Goal: Information Seeking & Learning: Learn about a topic

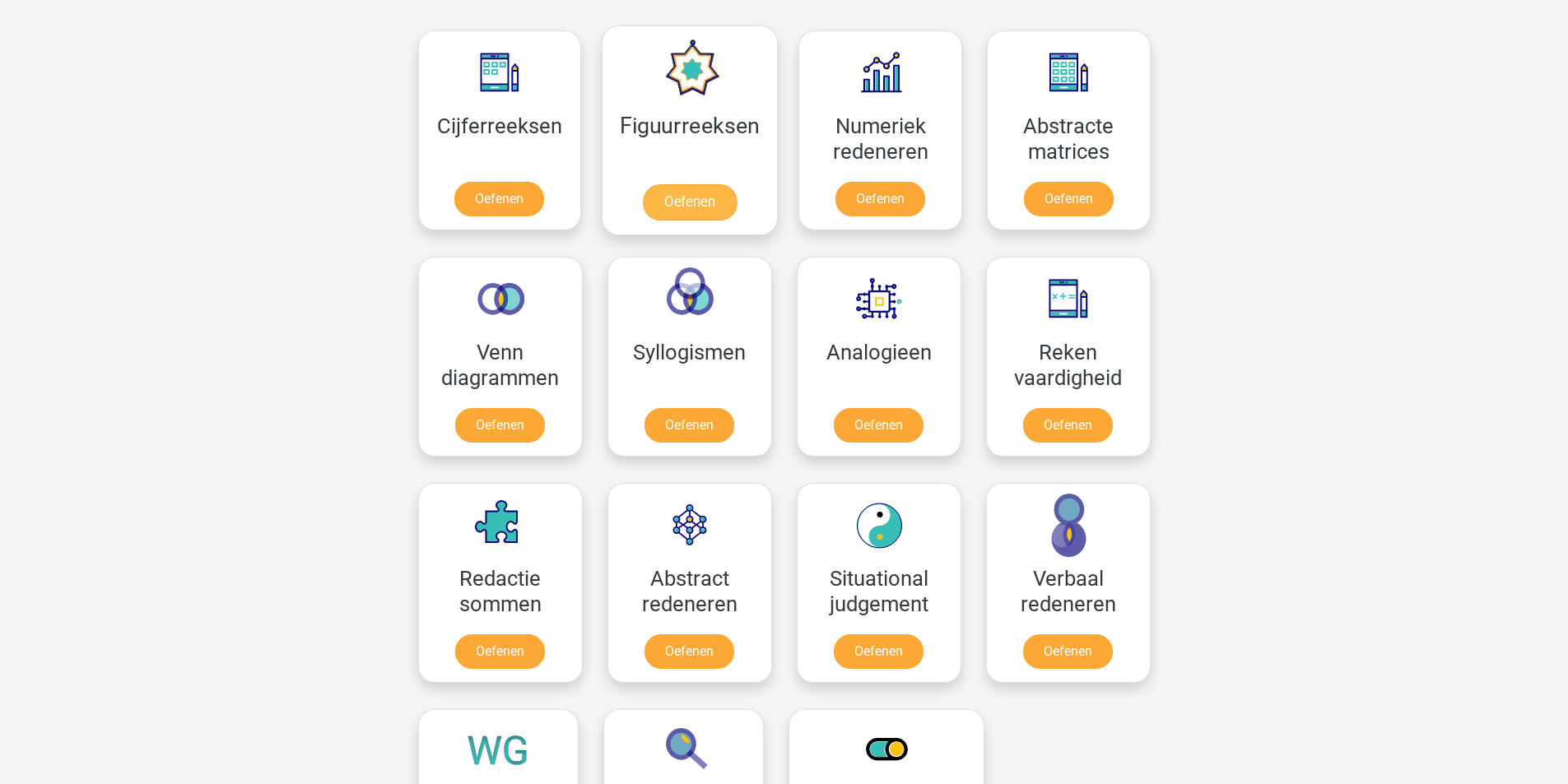
scroll to position [741, 0]
click at [1056, 185] on link "Oefenen" at bounding box center [1068, 204] width 94 height 37
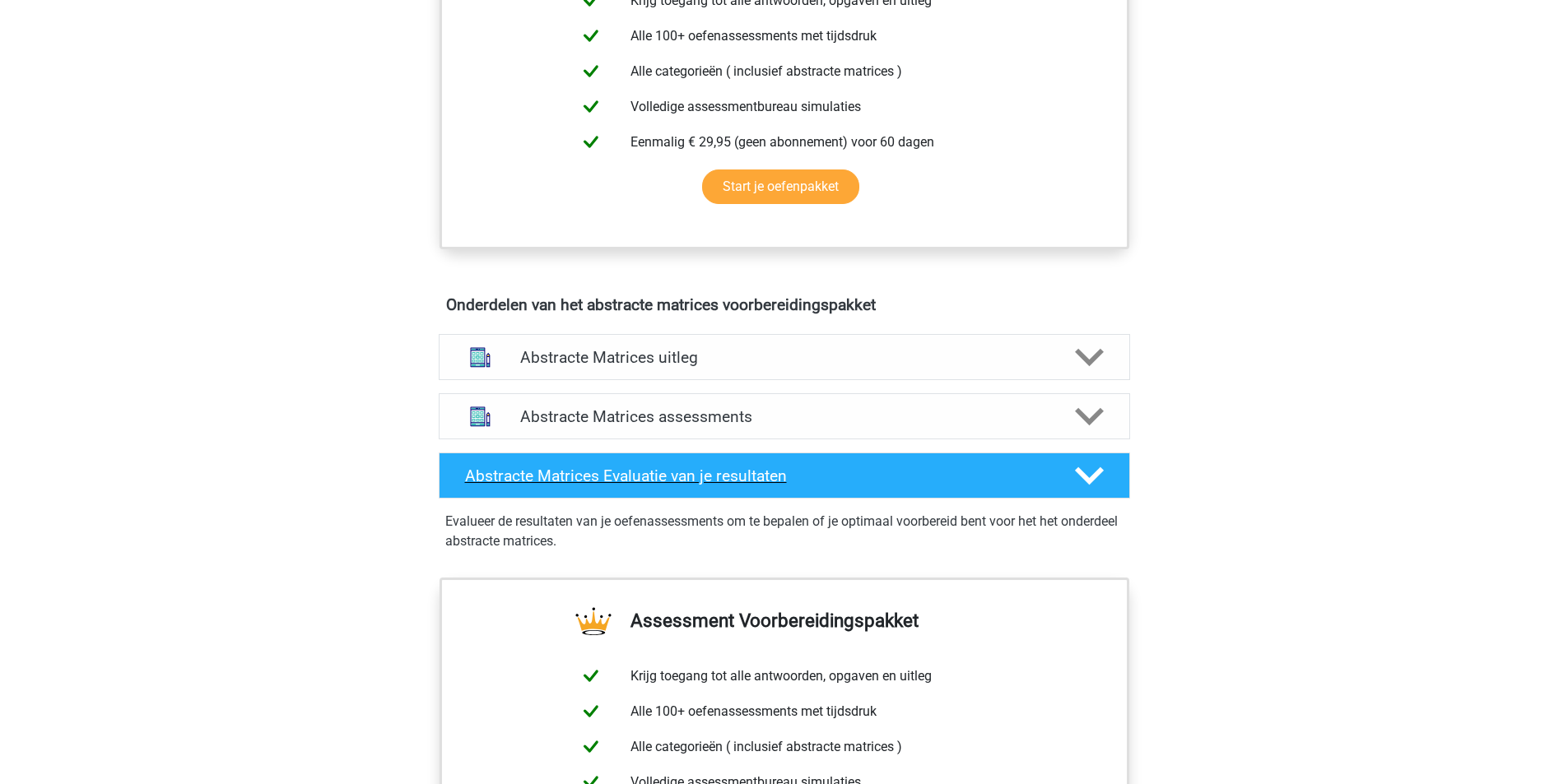
scroll to position [823, 0]
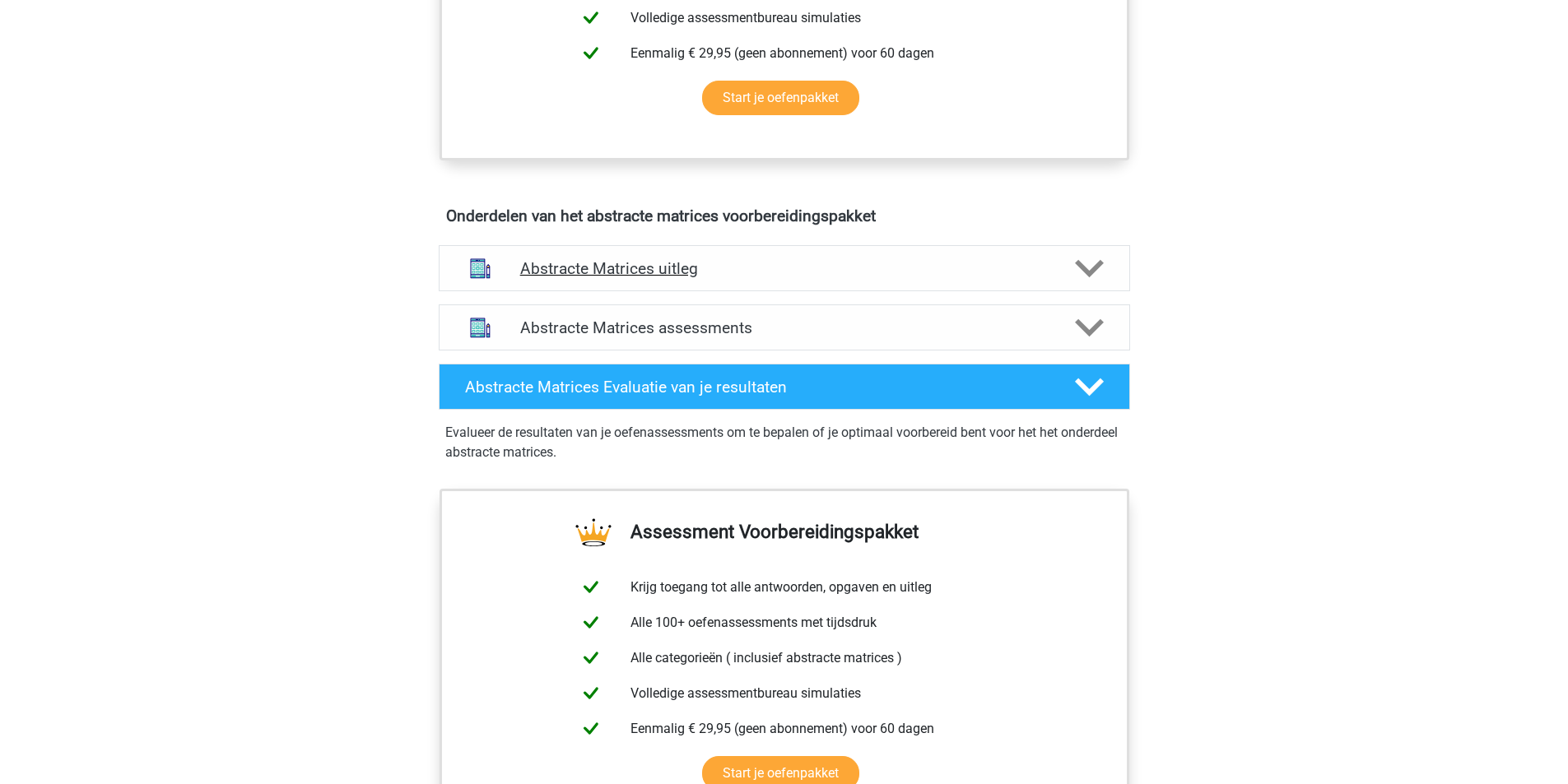
click at [620, 272] on h4 "Abstracte Matrices uitleg" at bounding box center [784, 269] width 528 height 19
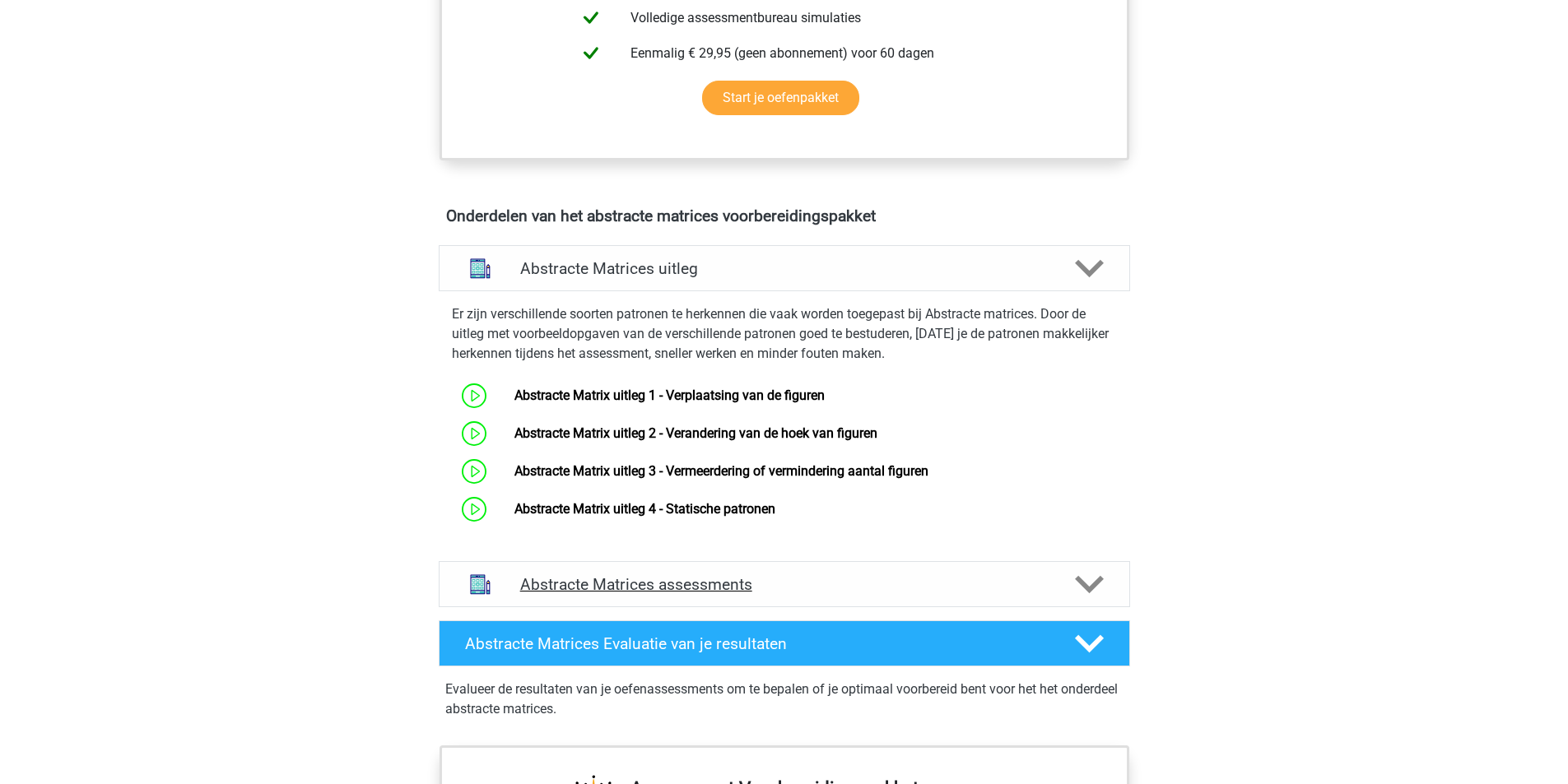
click at [615, 584] on h4 "Abstracte Matrices assessments" at bounding box center [784, 585] width 528 height 19
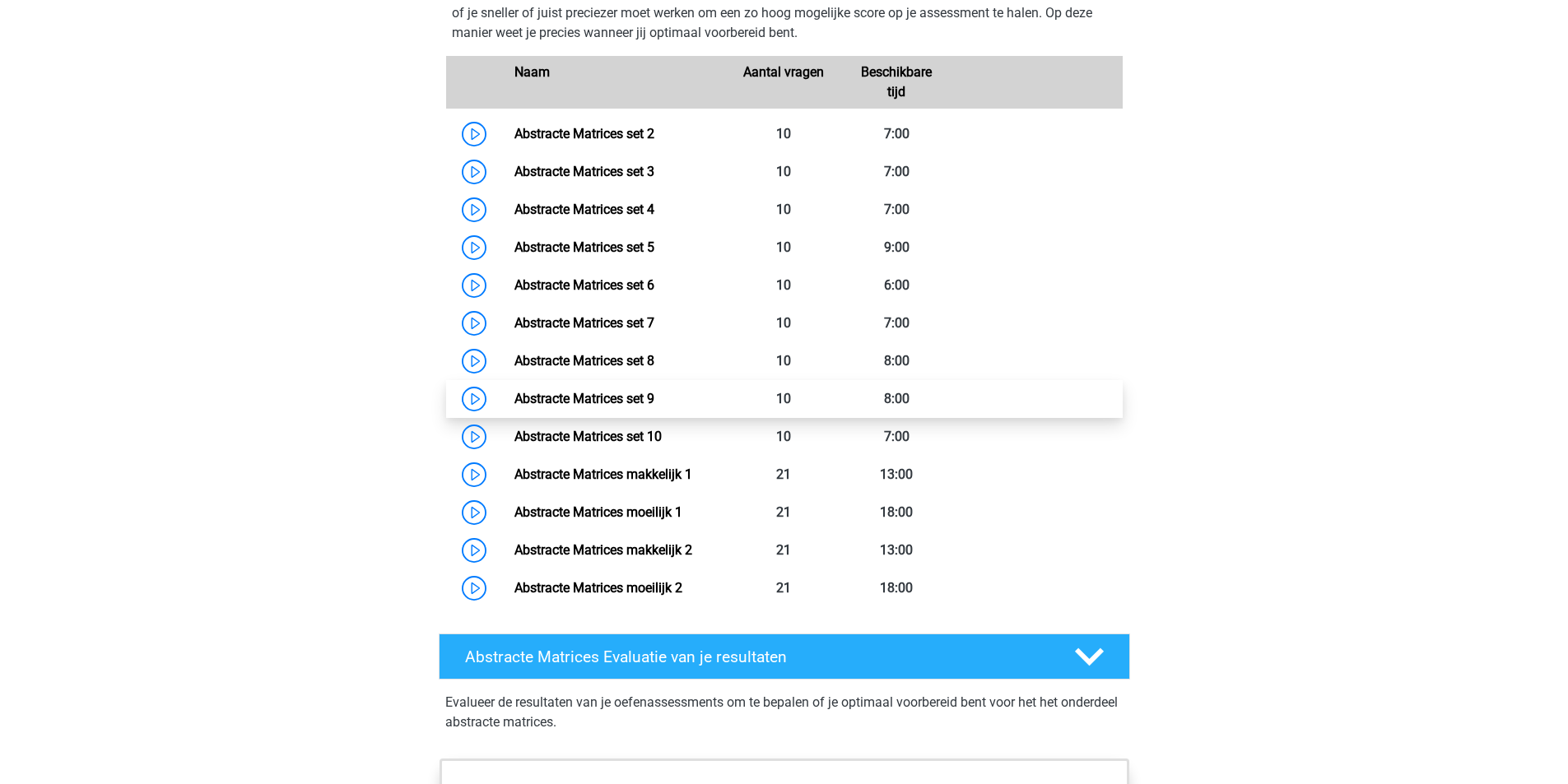
scroll to position [1481, 0]
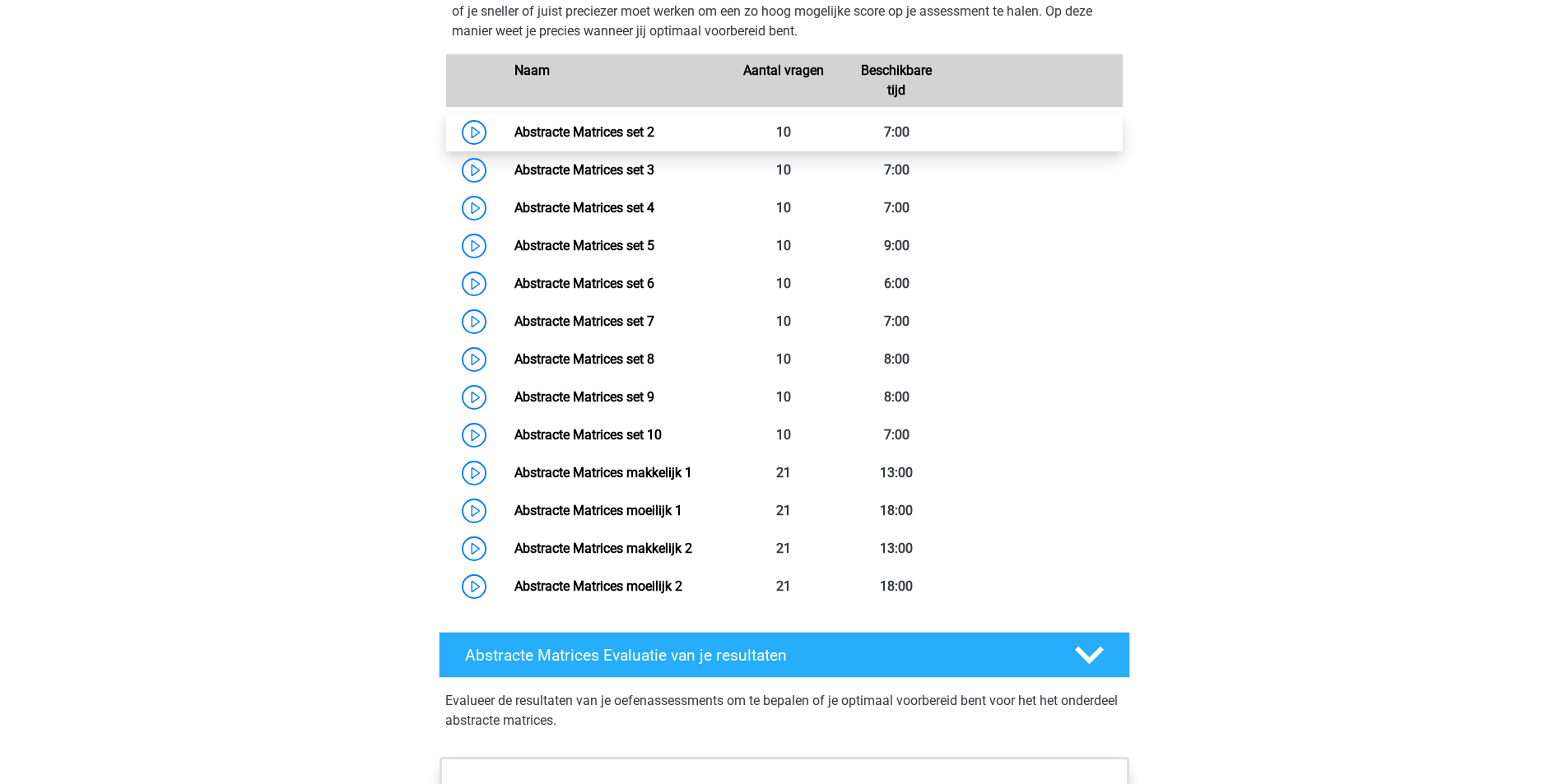
click at [644, 128] on link "Abstracte Matrices set 2" at bounding box center [584, 132] width 140 height 16
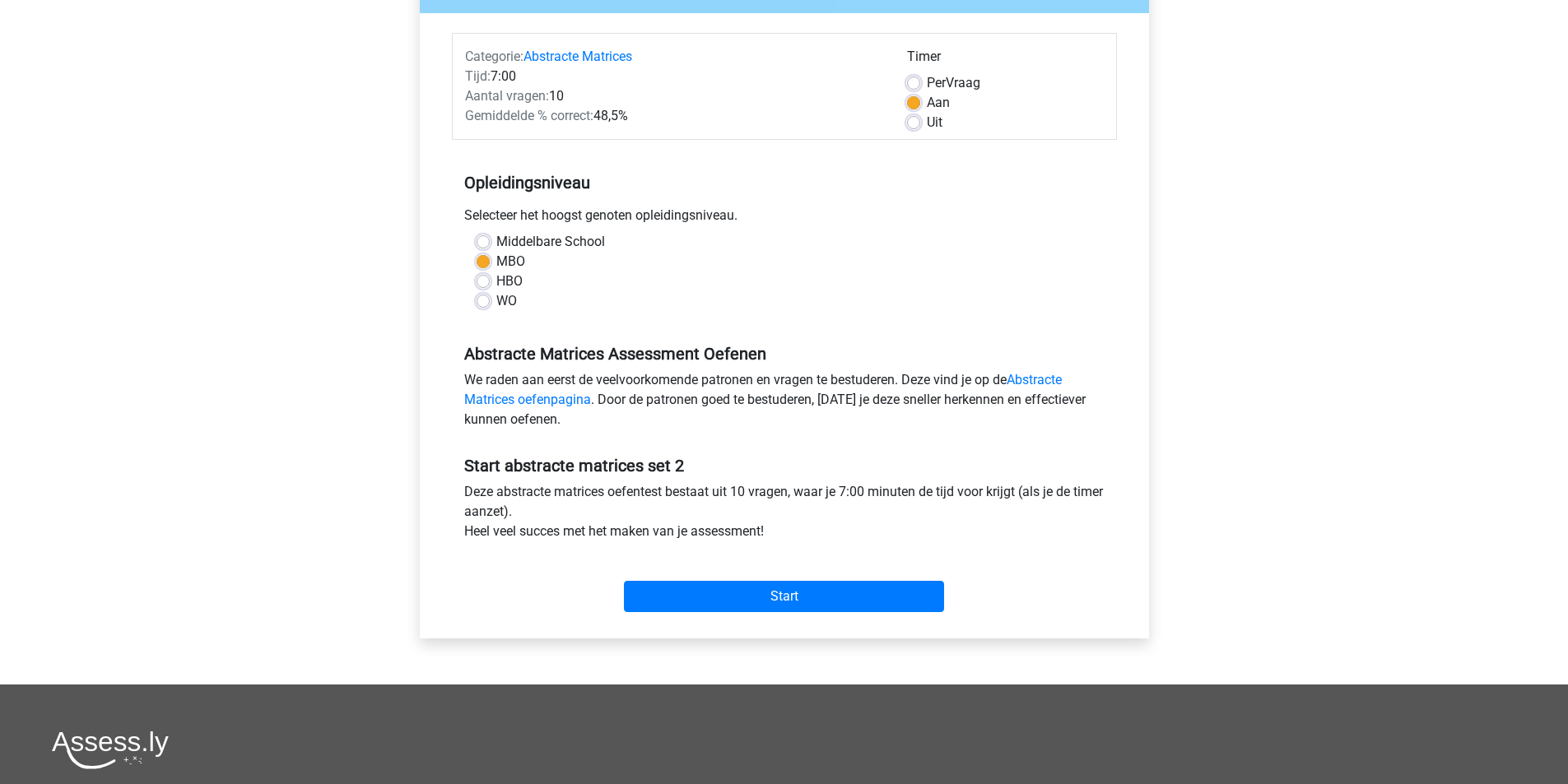
scroll to position [247, 0]
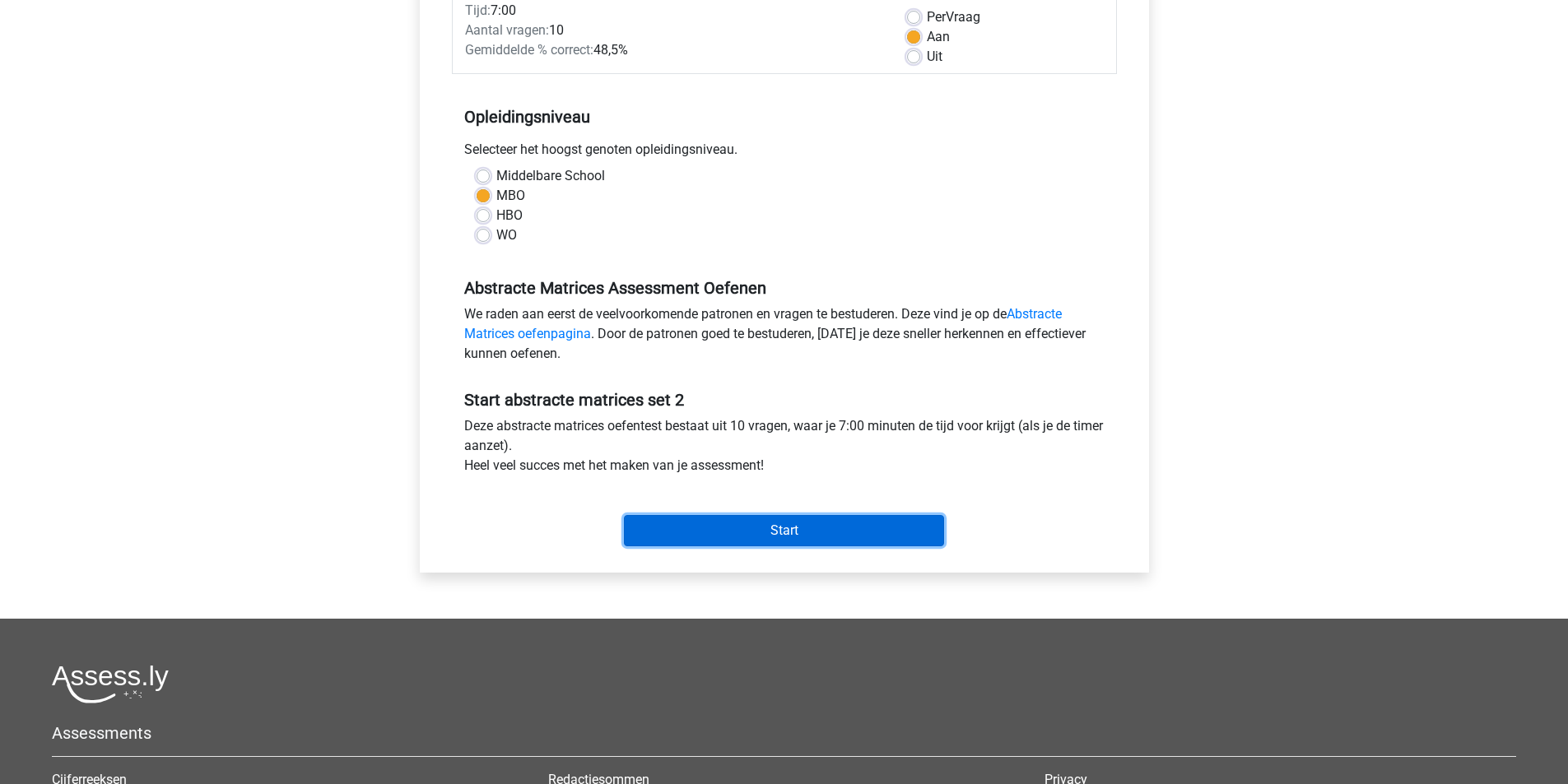
click at [799, 536] on input "Start" at bounding box center [784, 531] width 320 height 31
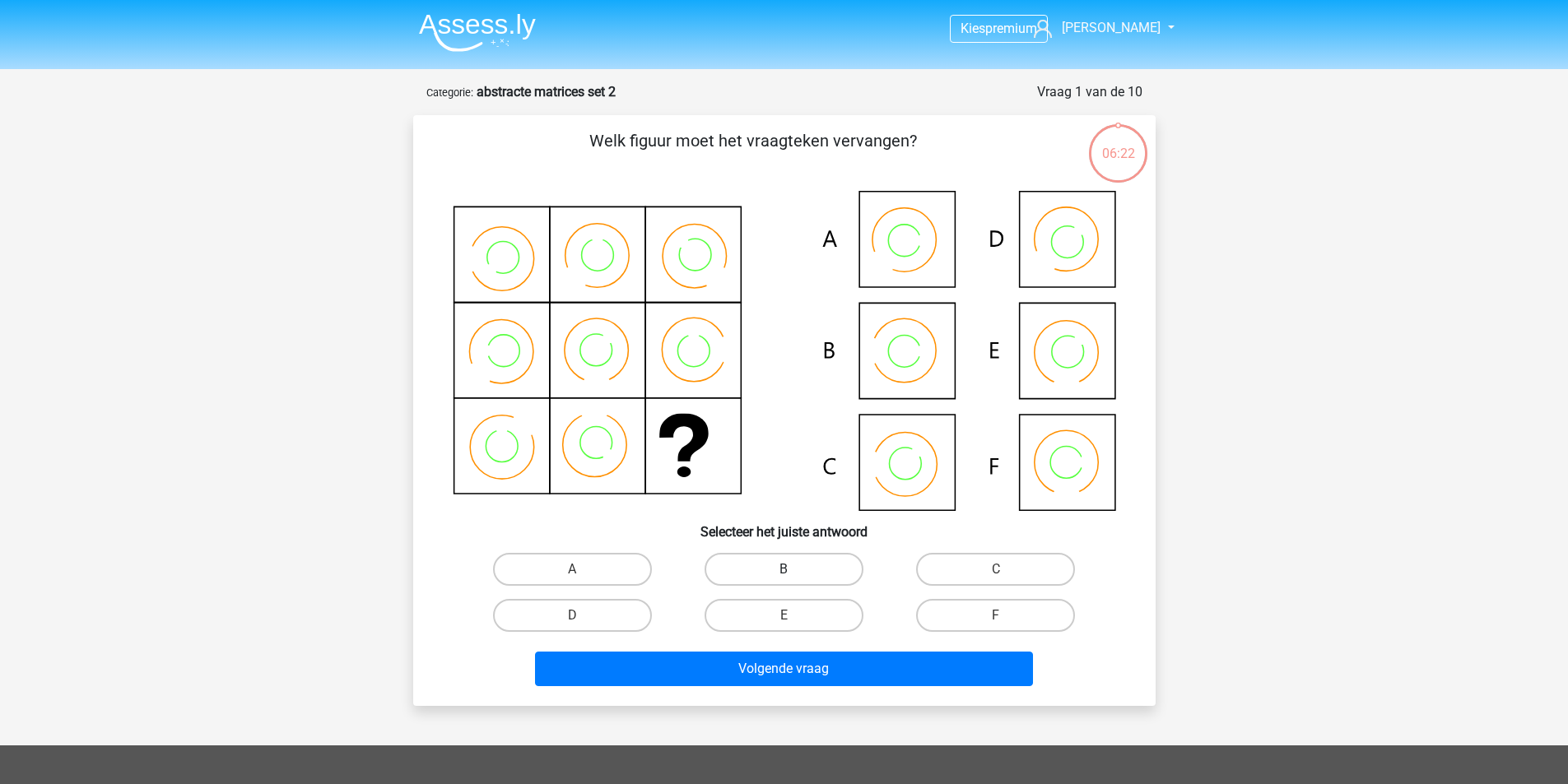
click at [793, 568] on label "B" at bounding box center [784, 569] width 159 height 33
click at [793, 569] on input "B" at bounding box center [789, 575] width 11 height 11
radio input "true"
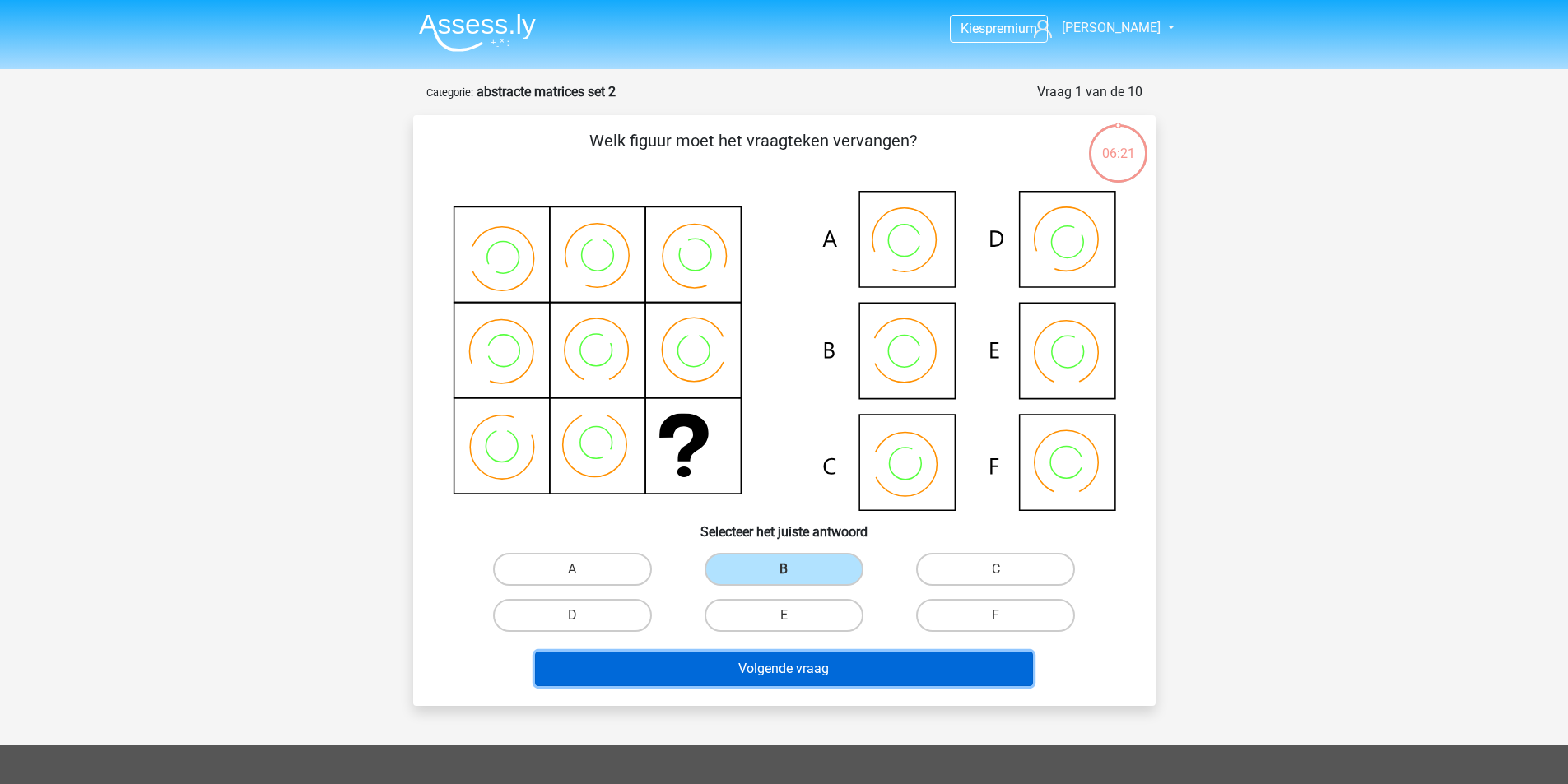
click at [786, 674] on button "Volgende vraag" at bounding box center [783, 669] width 498 height 35
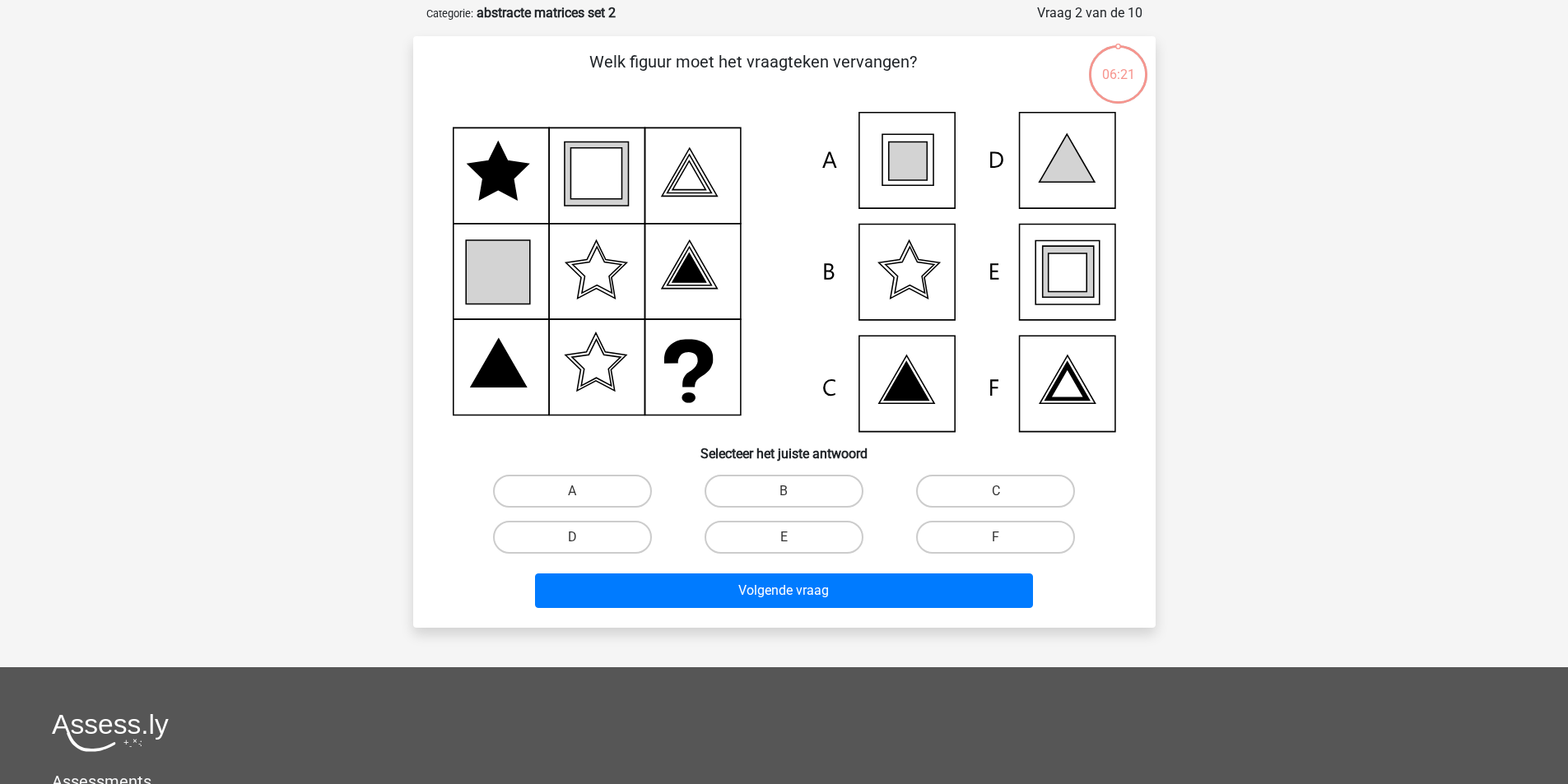
scroll to position [82, 0]
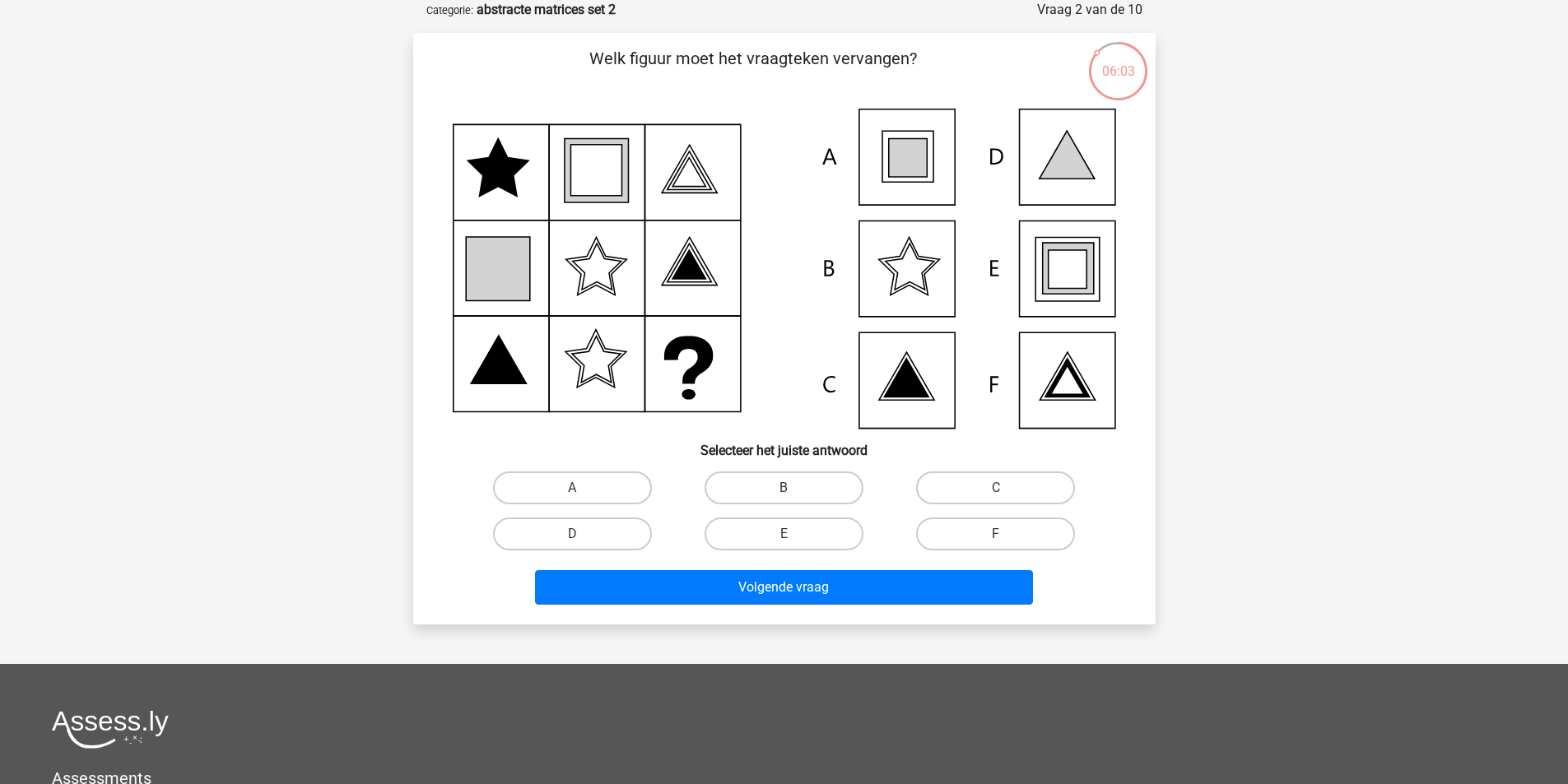
click at [1056, 280] on icon at bounding box center [1067, 270] width 38 height 38
click at [777, 532] on label "E" at bounding box center [784, 535] width 159 height 33
click at [783, 535] on input "E" at bounding box center [789, 540] width 11 height 11
radio input "true"
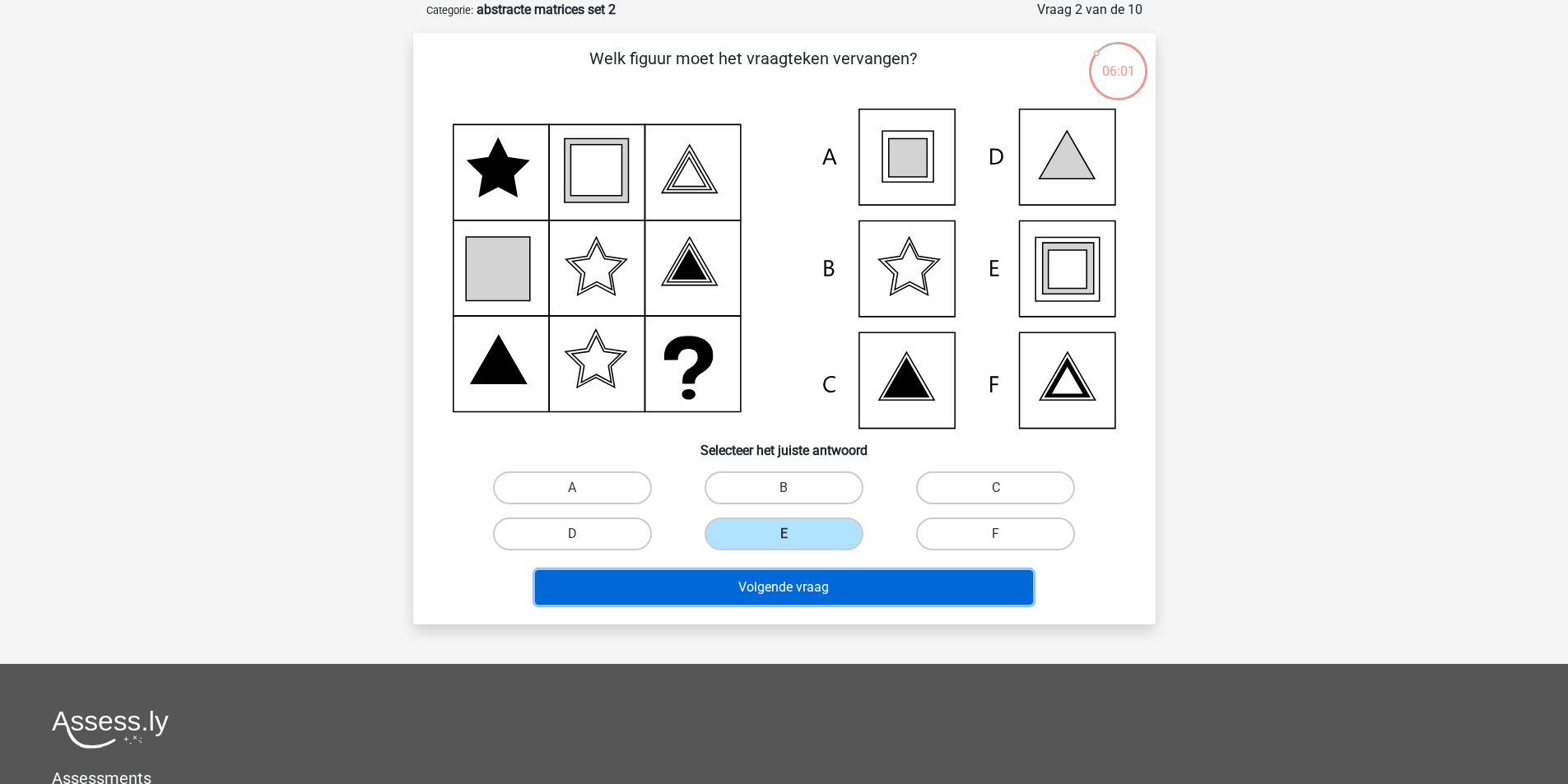
click at [807, 592] on button "Volgende vraag" at bounding box center [783, 588] width 498 height 35
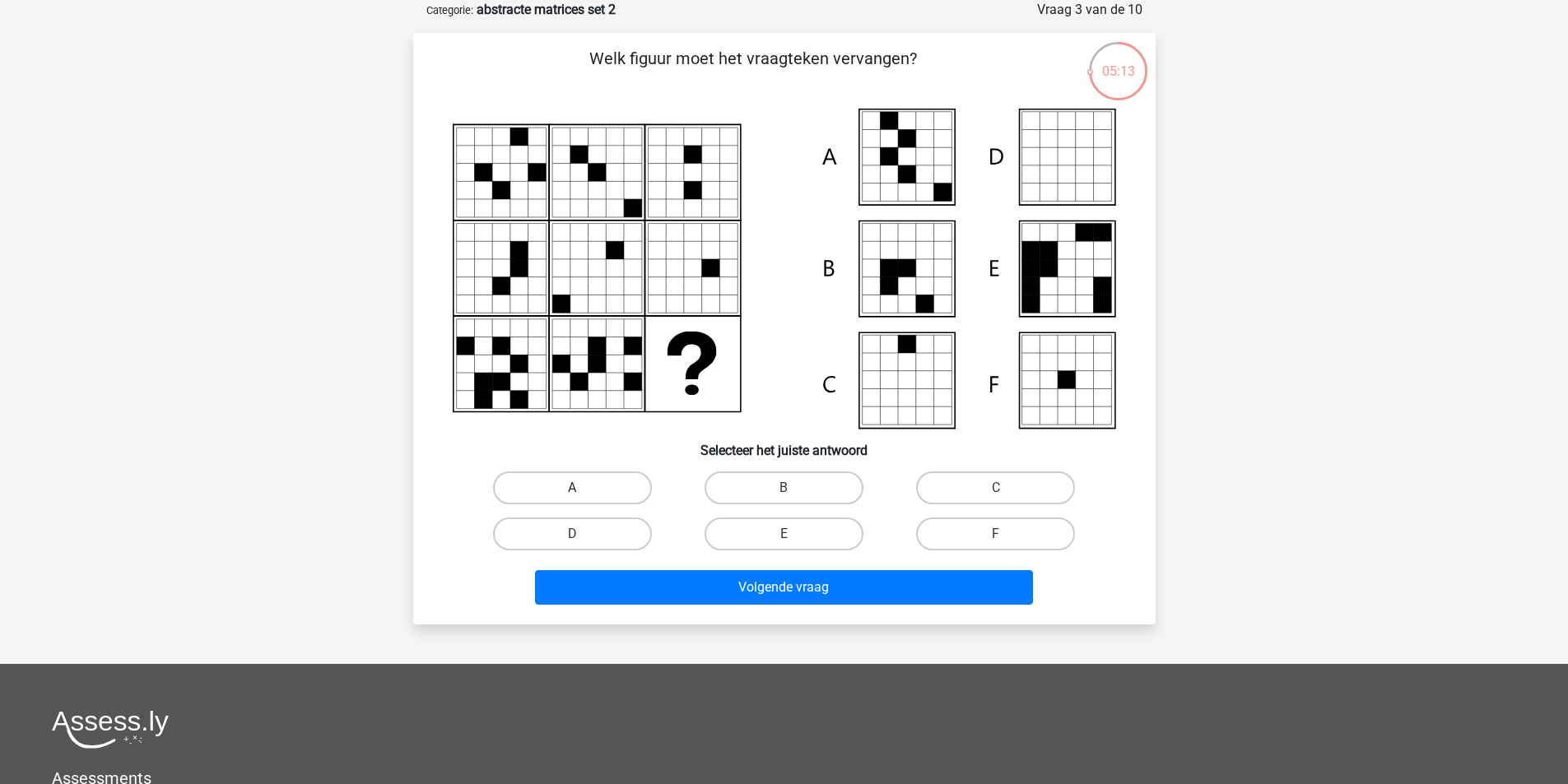
click at [563, 480] on label "A" at bounding box center [573, 488] width 159 height 33
click at [572, 488] on input "A" at bounding box center [577, 493] width 11 height 11
radio input "true"
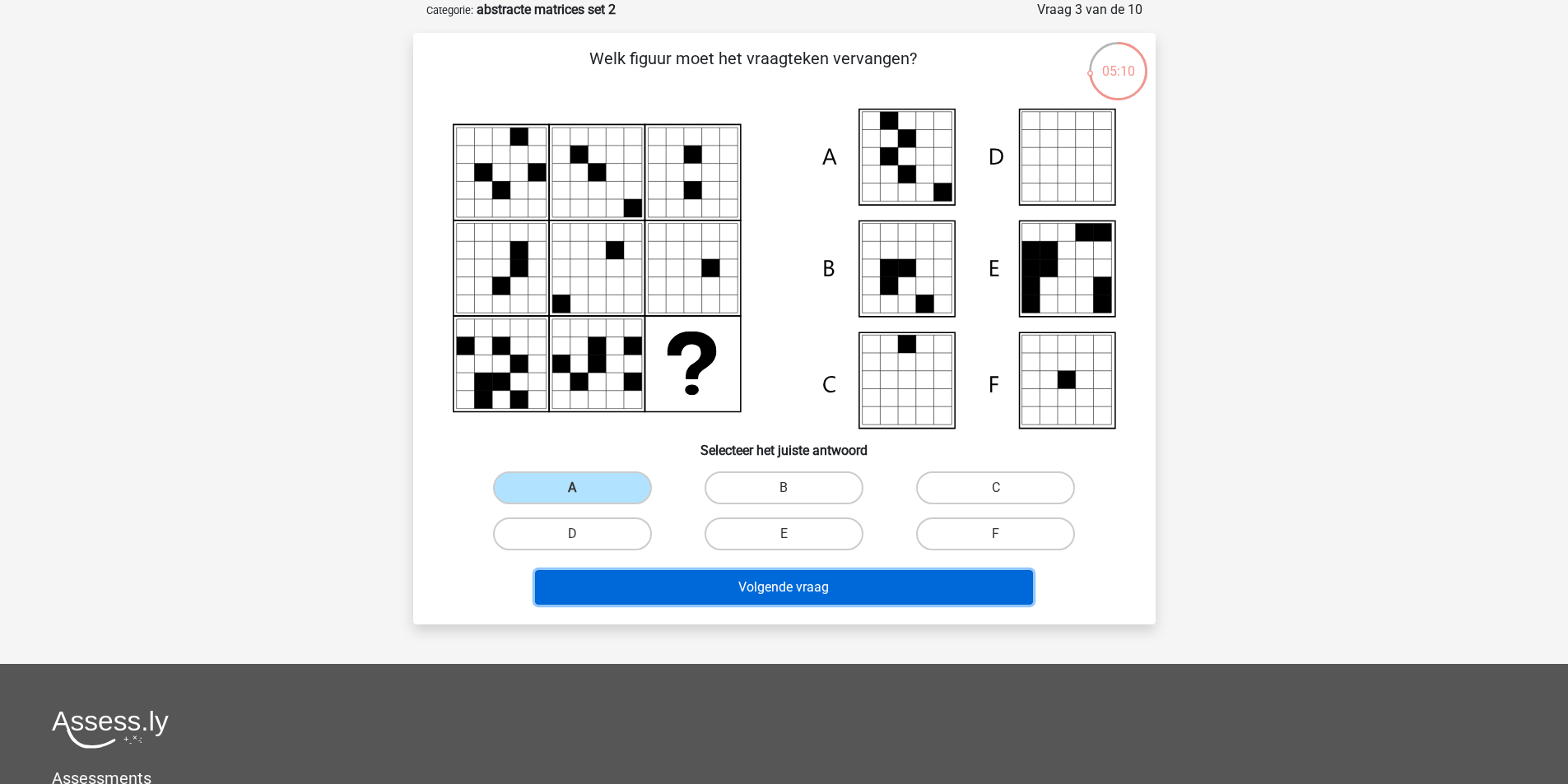
click at [747, 592] on button "Volgende vraag" at bounding box center [783, 588] width 498 height 35
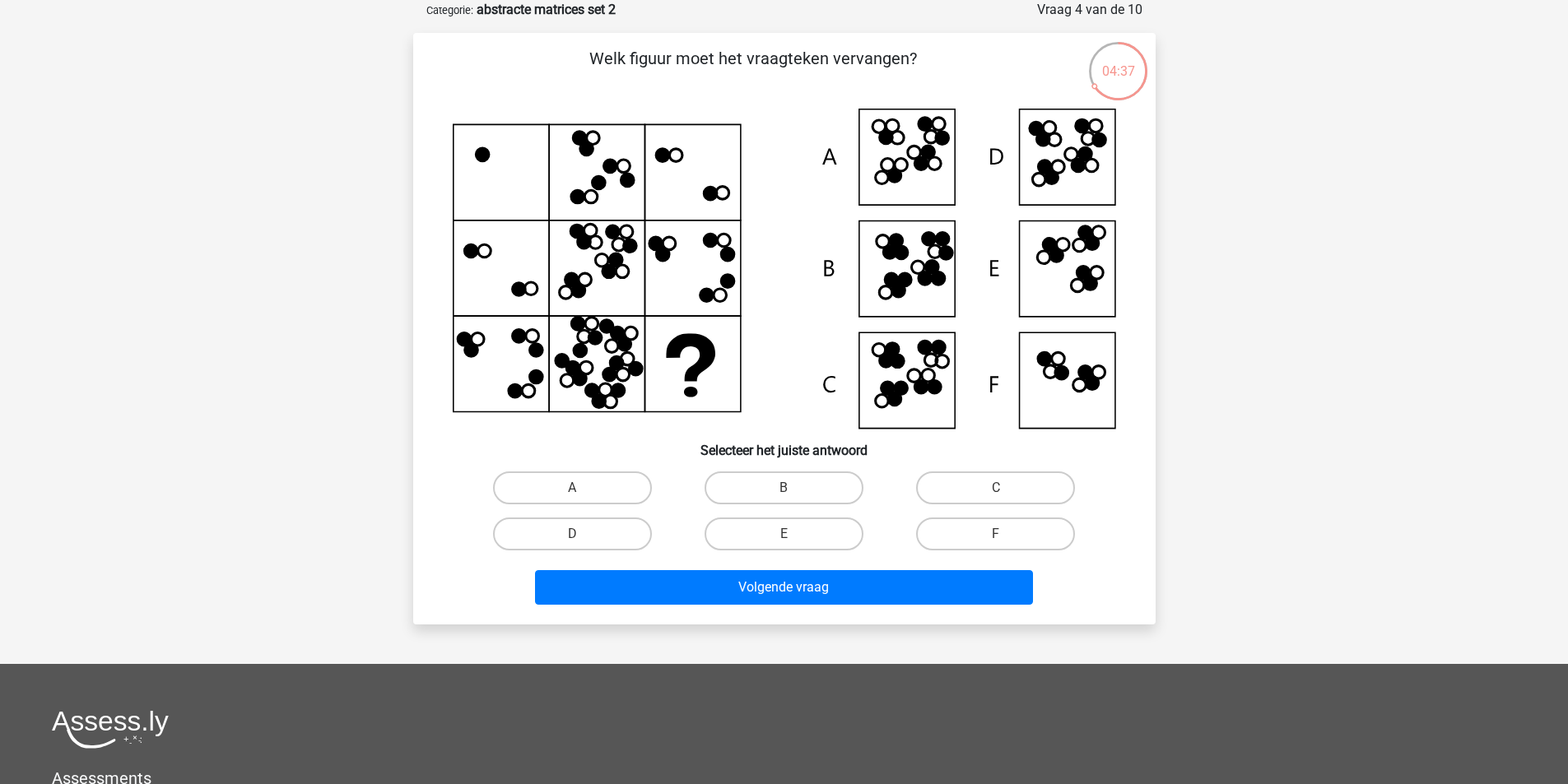
click at [1001, 535] on input "F" at bounding box center [1001, 540] width 11 height 11
radio input "true"
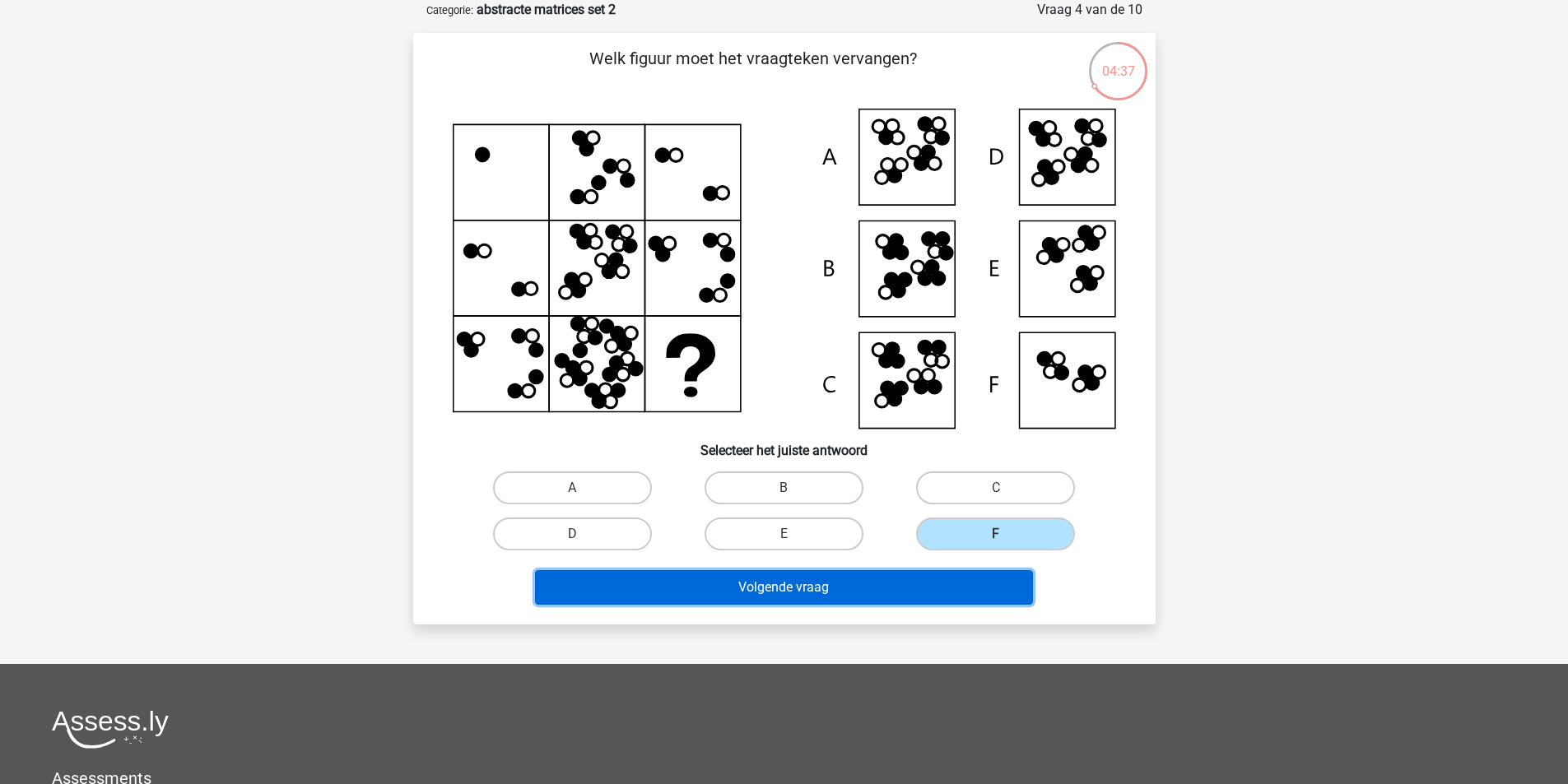
click at [826, 583] on button "Volgende vraag" at bounding box center [783, 588] width 498 height 35
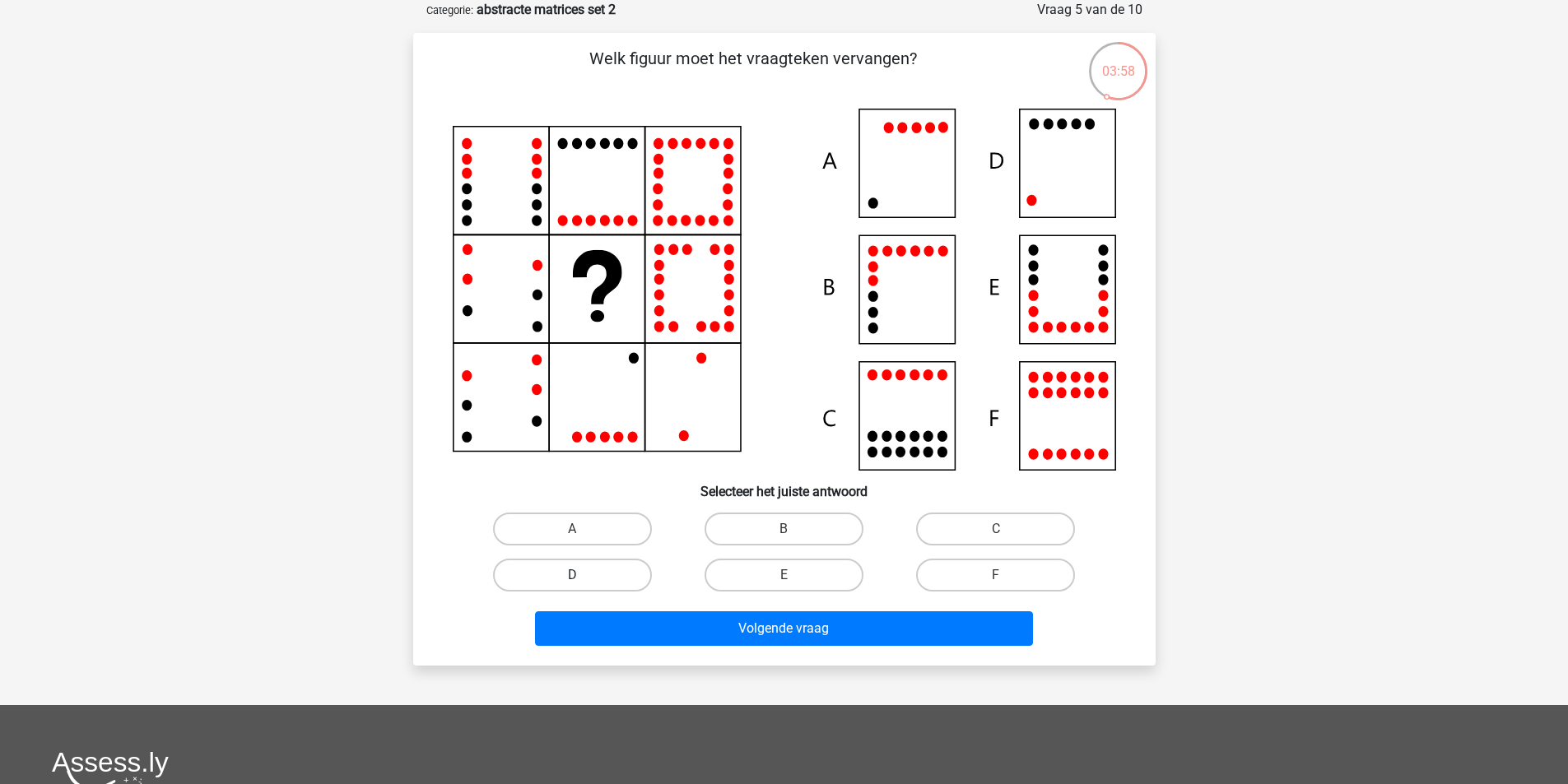
click at [587, 579] on label "D" at bounding box center [573, 576] width 159 height 33
click at [583, 579] on input "D" at bounding box center [577, 581] width 11 height 11
radio input "true"
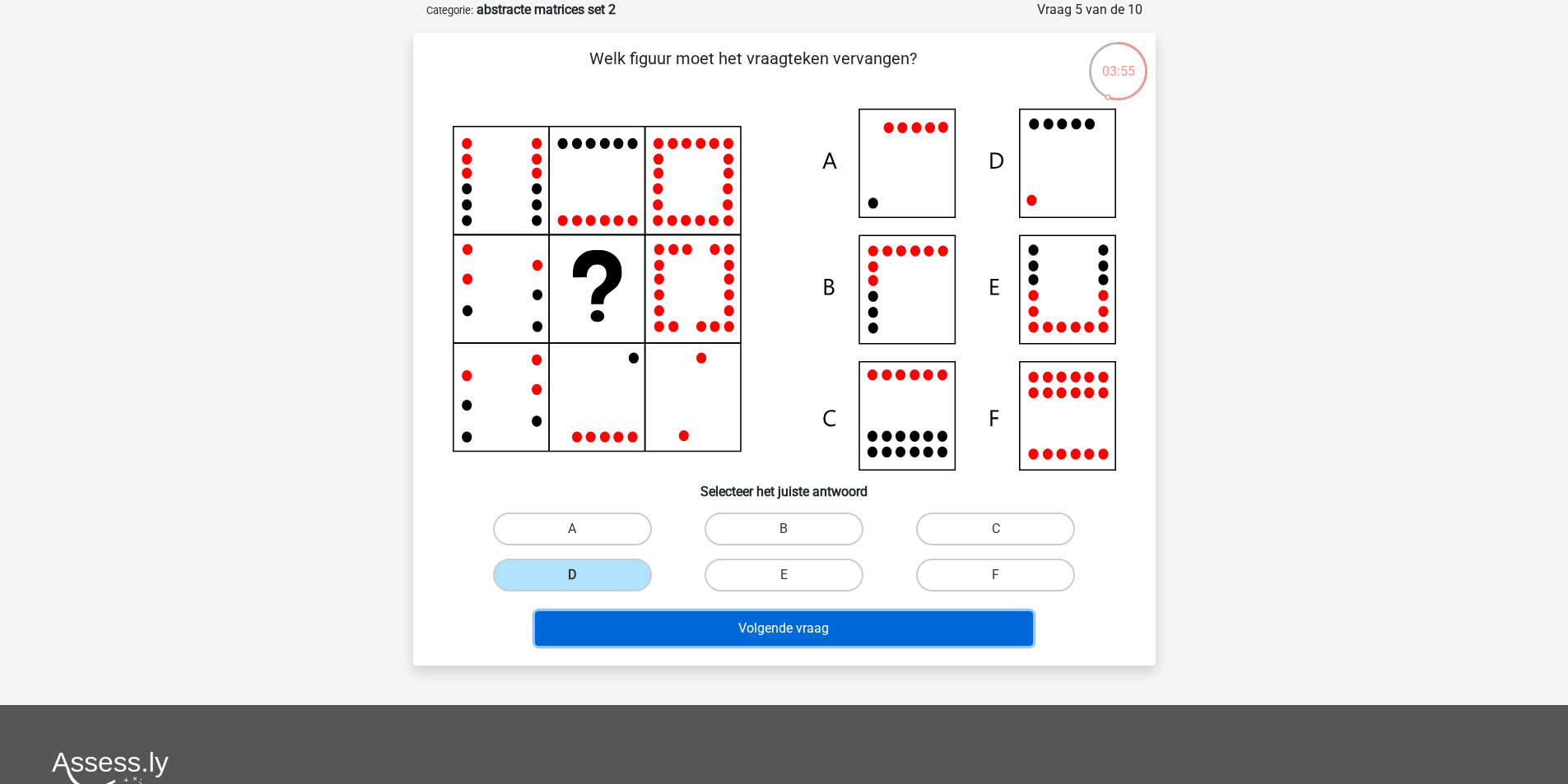
click at [807, 633] on button "Volgende vraag" at bounding box center [783, 629] width 498 height 35
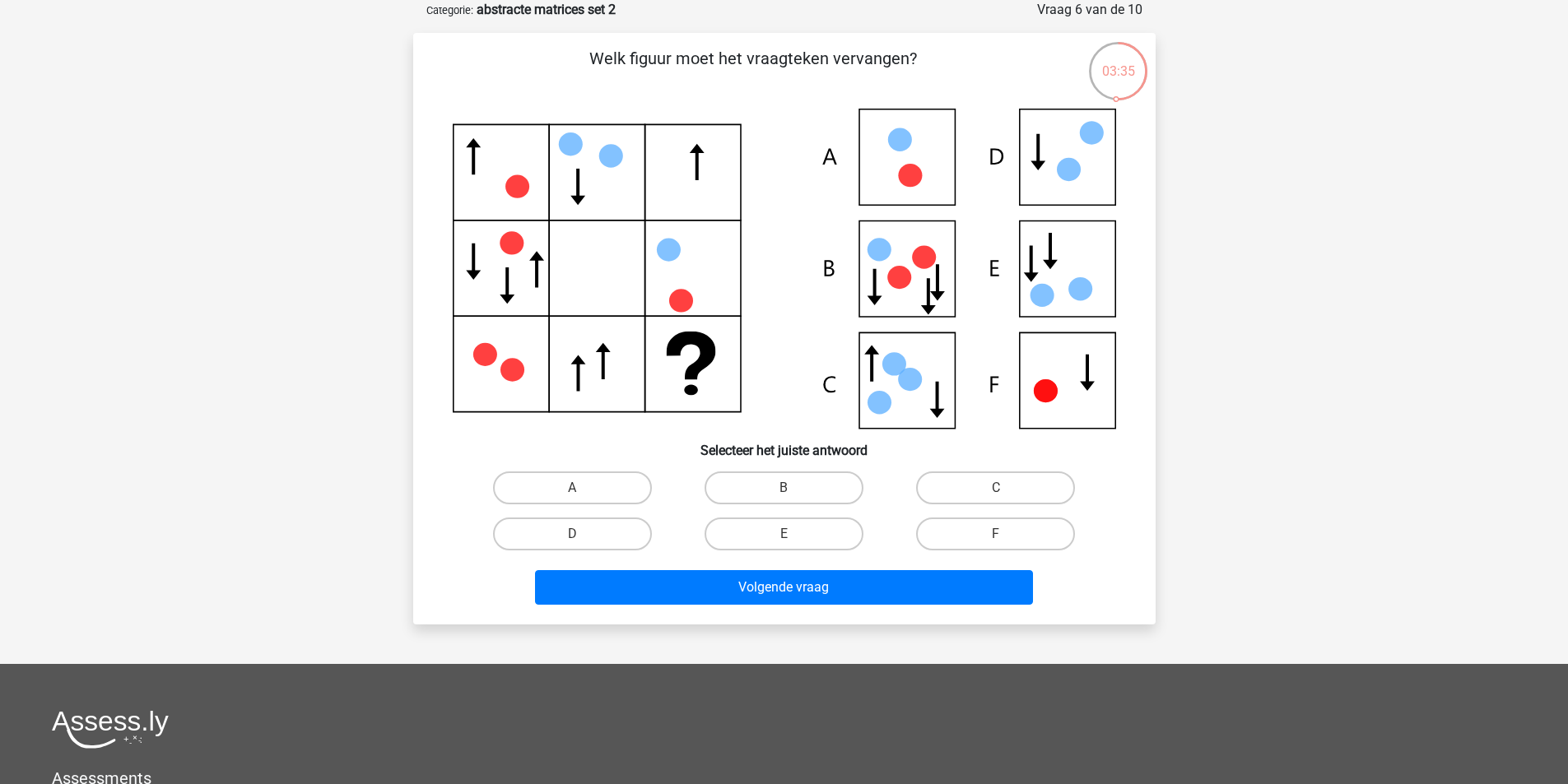
click at [791, 496] on input "B" at bounding box center [789, 493] width 11 height 11
radio input "true"
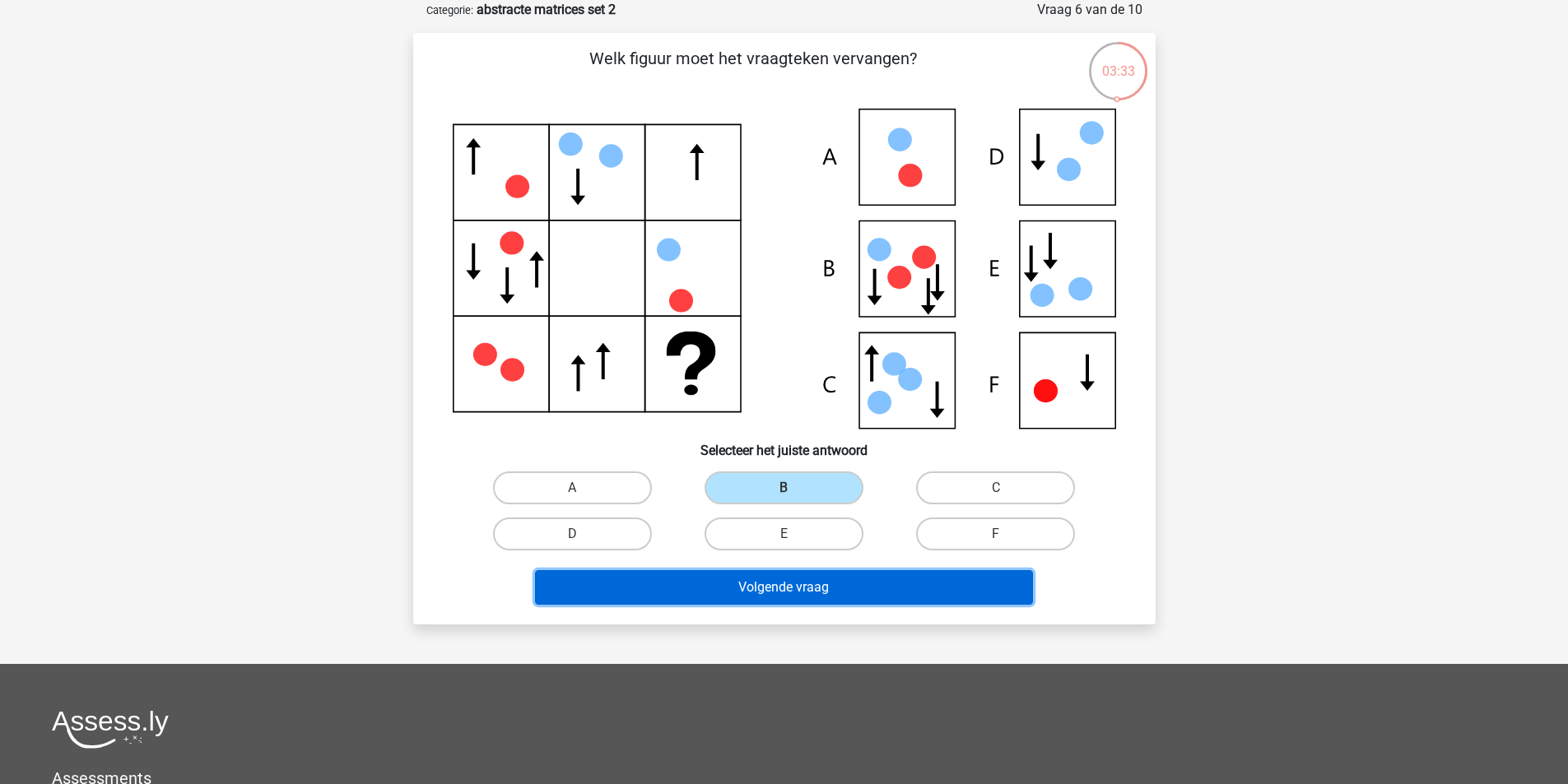
click at [808, 588] on button "Volgende vraag" at bounding box center [783, 588] width 498 height 35
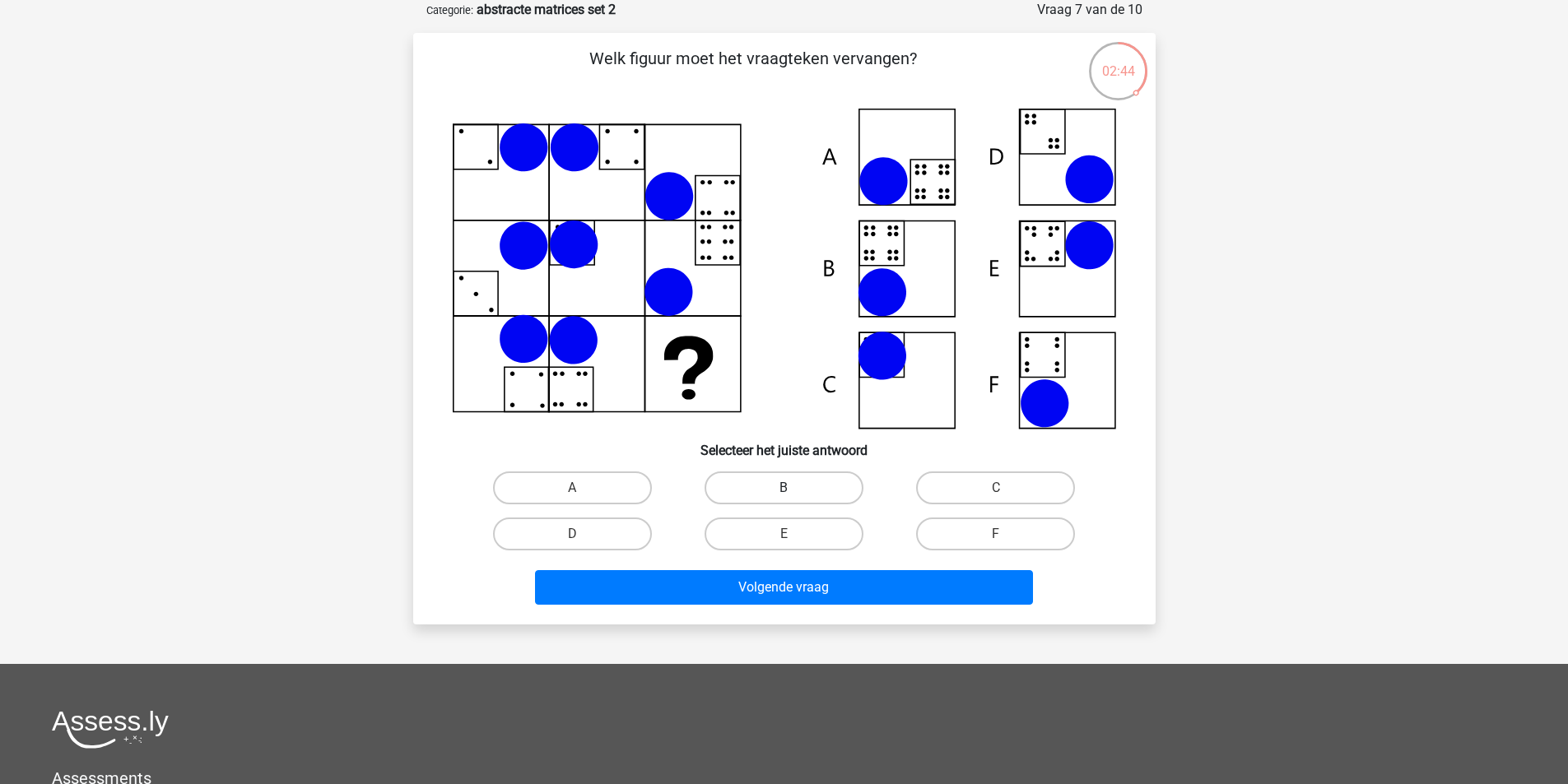
click at [779, 479] on label "B" at bounding box center [784, 488] width 159 height 33
click at [783, 488] on input "B" at bounding box center [789, 493] width 11 height 11
radio input "true"
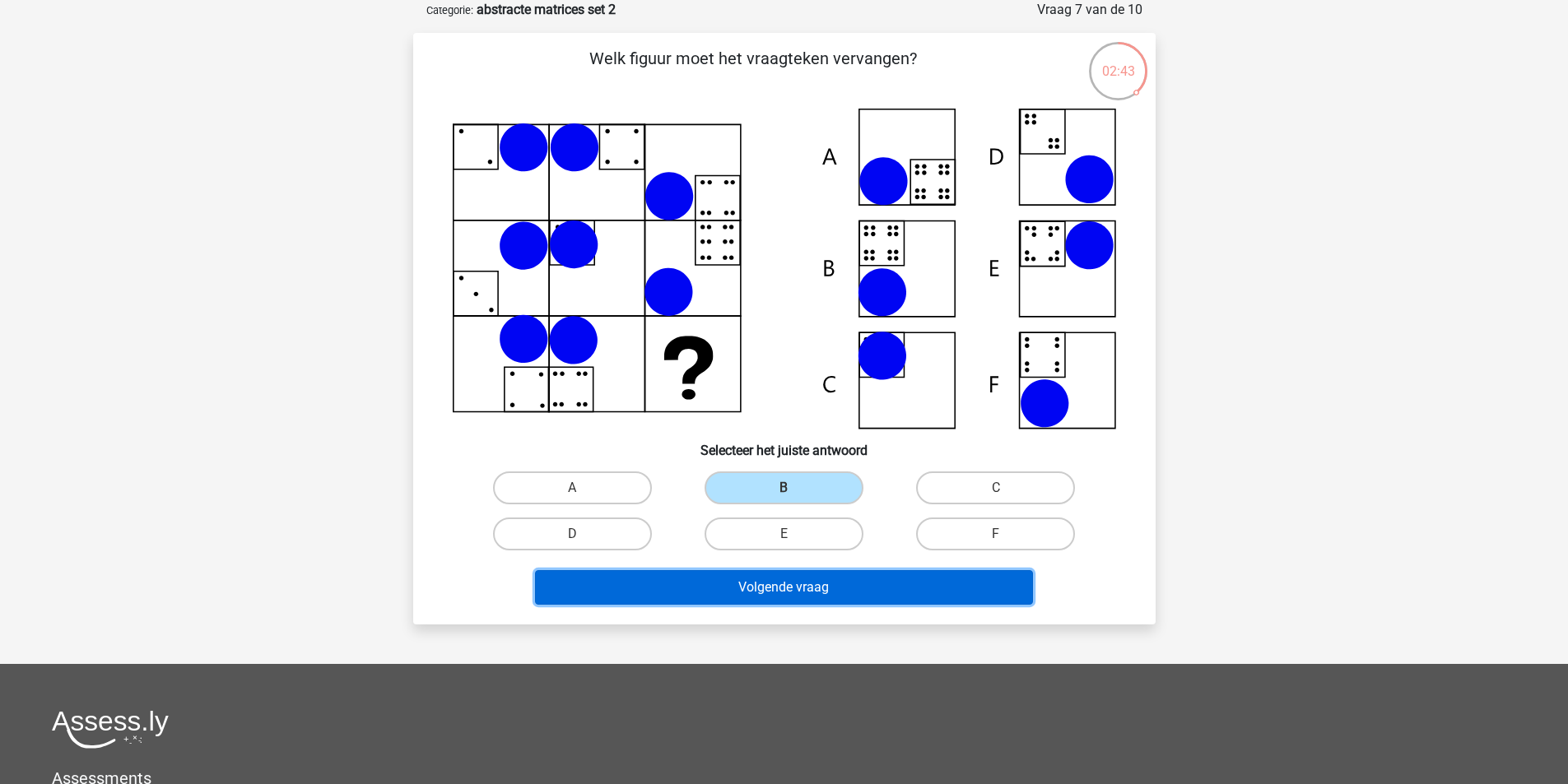
click at [829, 588] on button "Volgende vraag" at bounding box center [783, 588] width 498 height 35
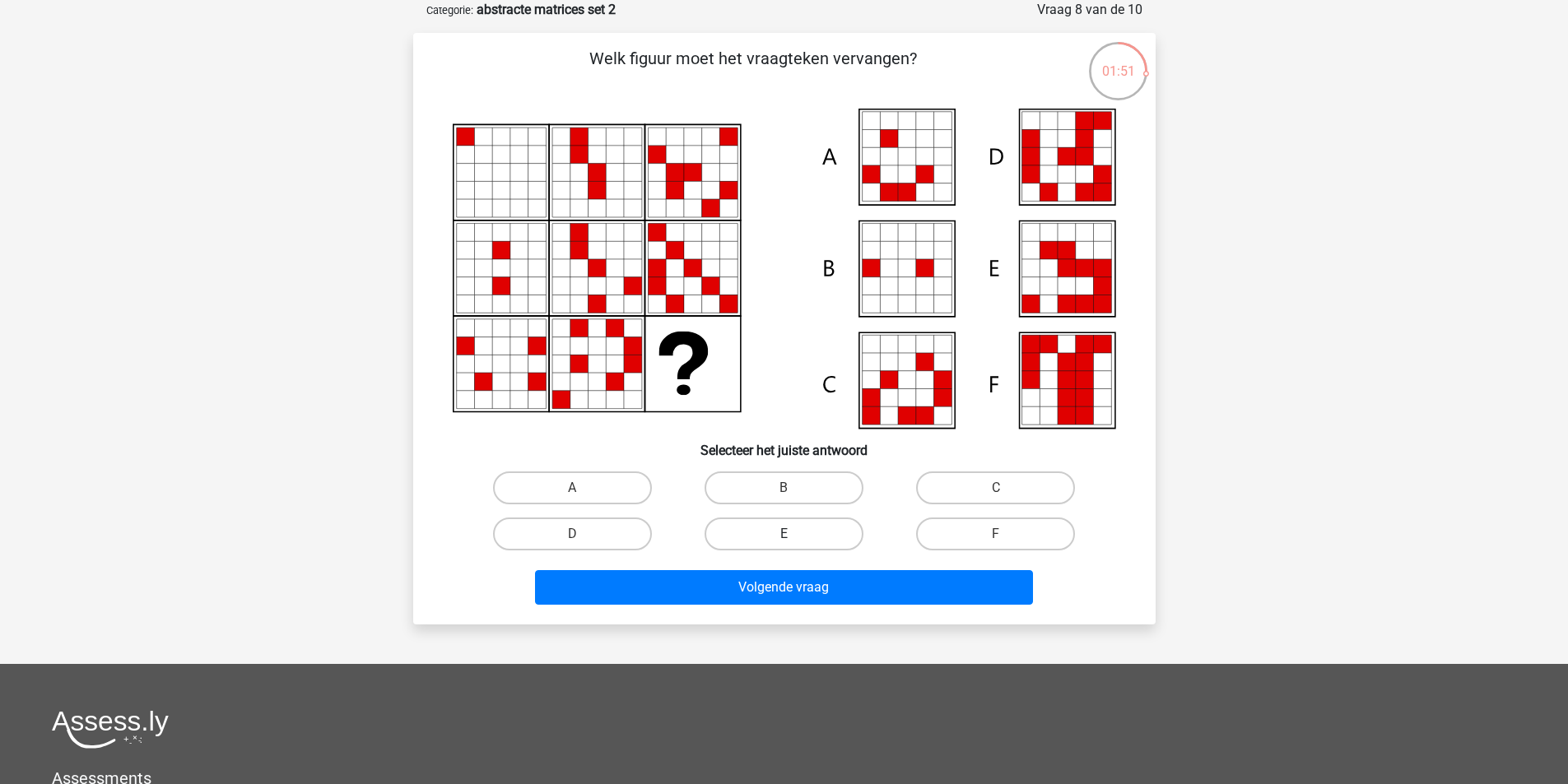
click at [810, 537] on label "E" at bounding box center [784, 535] width 159 height 33
click at [794, 537] on input "E" at bounding box center [789, 540] width 11 height 11
radio input "true"
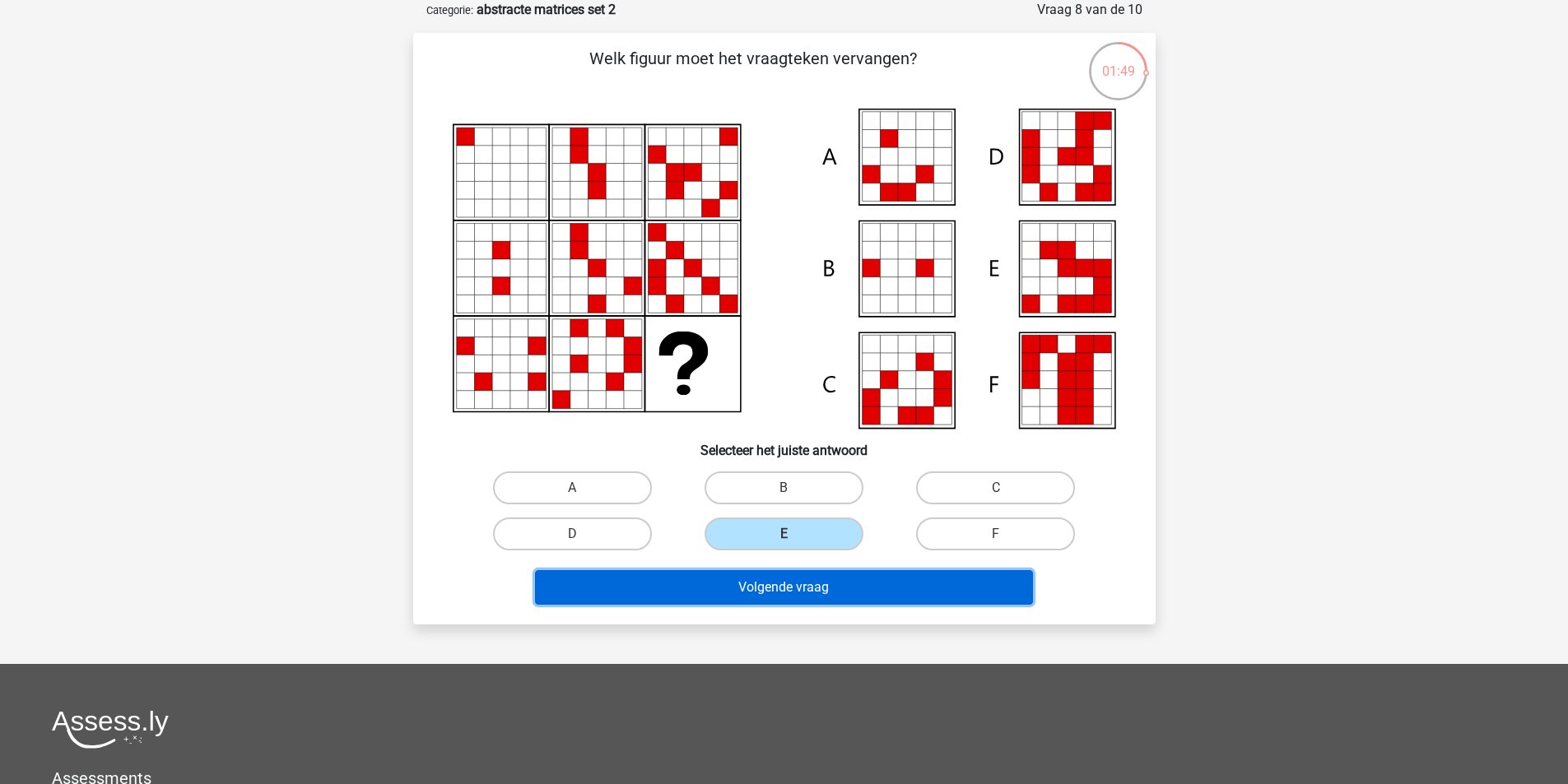
click at [813, 590] on button "Volgende vraag" at bounding box center [783, 588] width 498 height 35
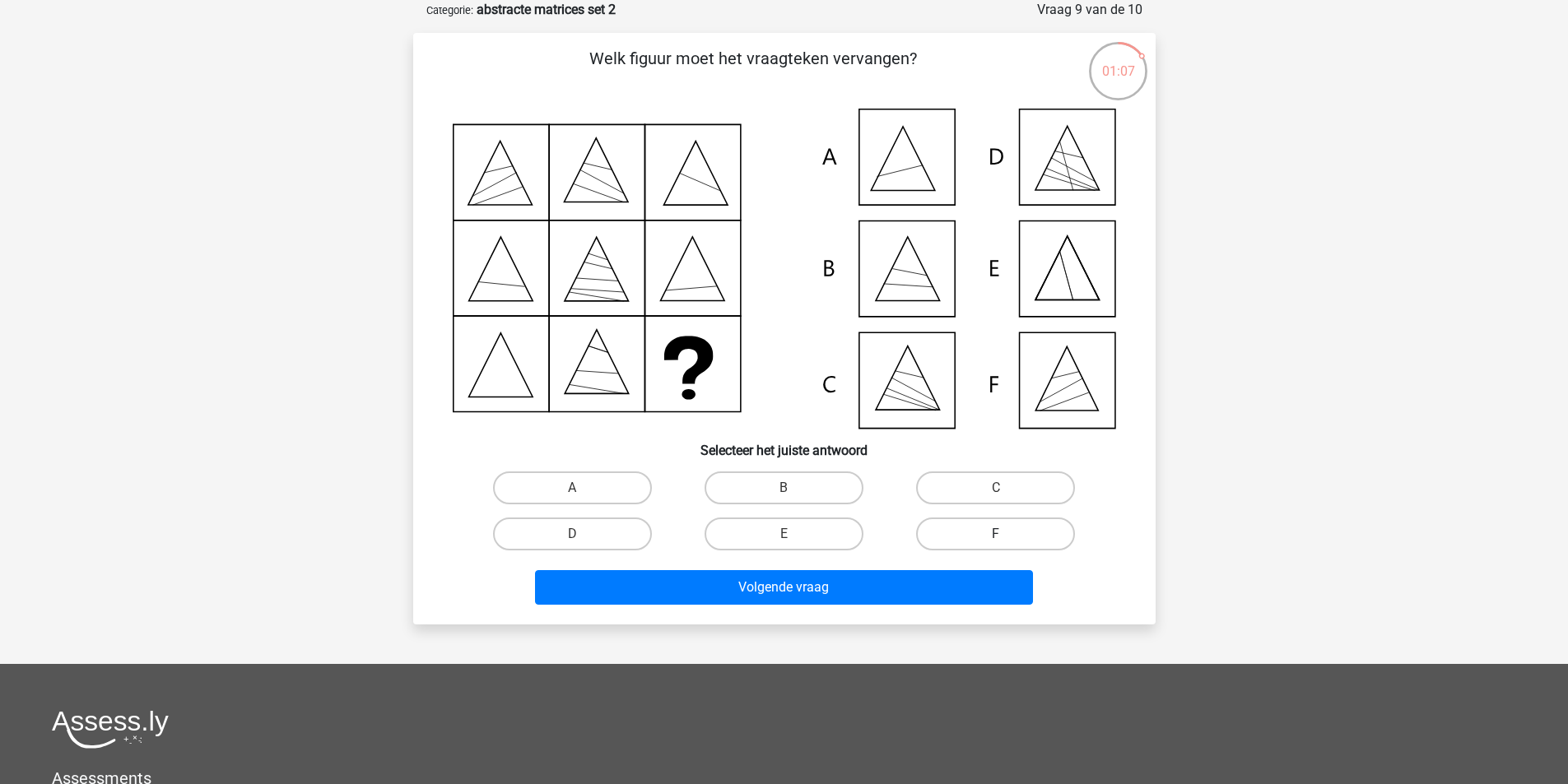
click at [1036, 535] on label "F" at bounding box center [995, 535] width 159 height 33
click at [1007, 535] on input "F" at bounding box center [1001, 540] width 11 height 11
radio input "true"
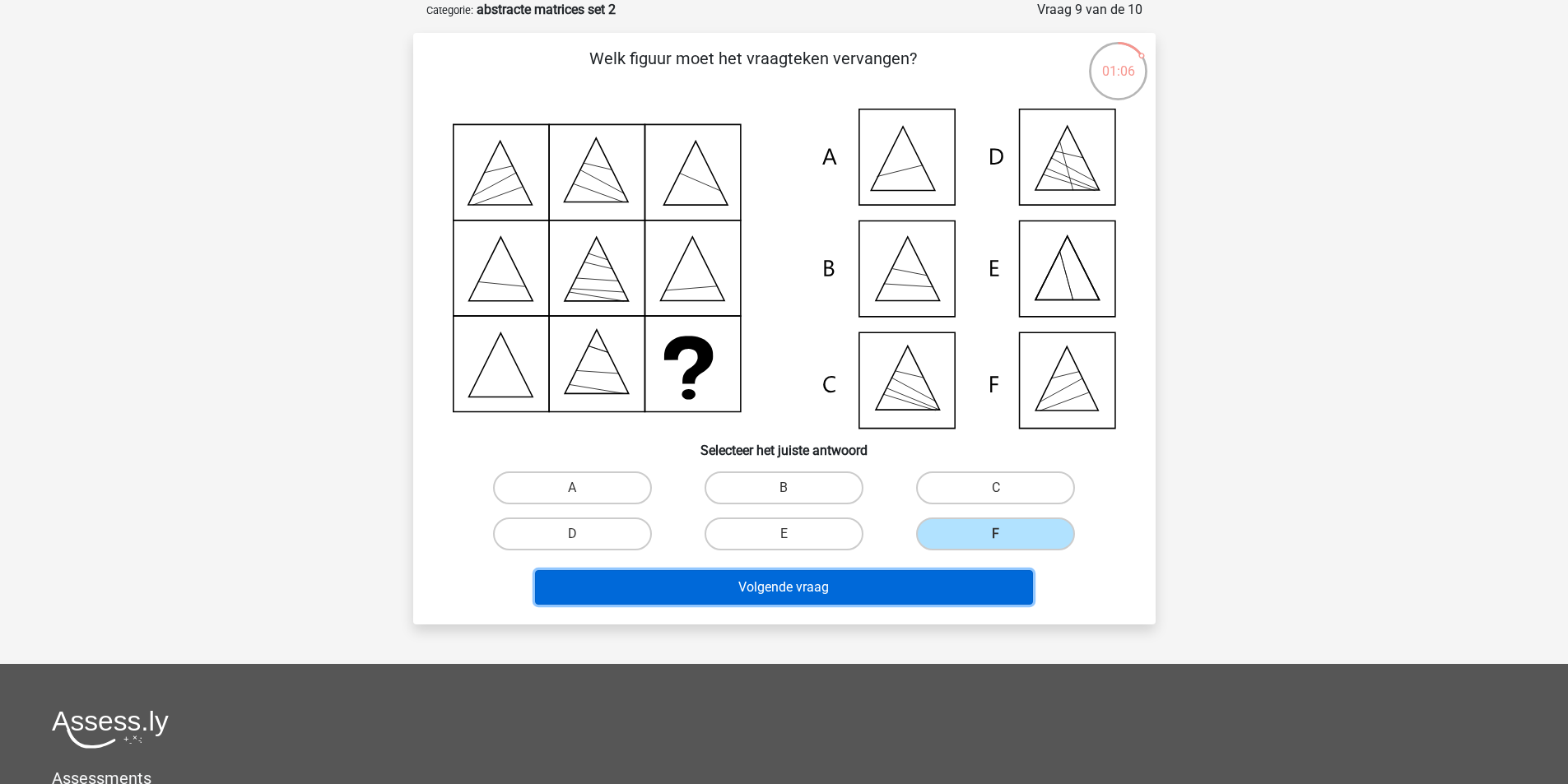
click at [902, 577] on button "Volgende vraag" at bounding box center [783, 588] width 498 height 35
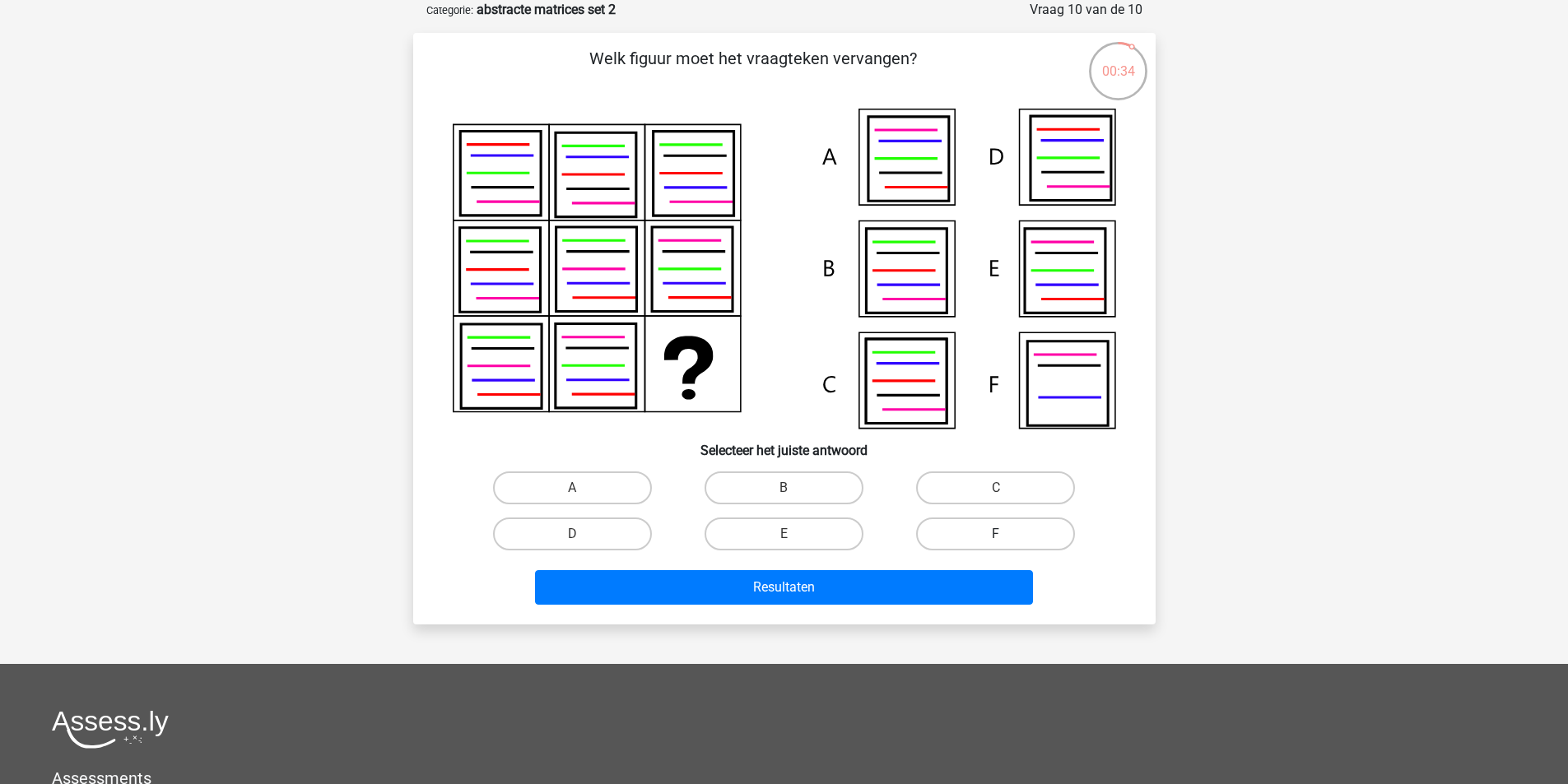
click at [1012, 532] on label "F" at bounding box center [995, 535] width 159 height 33
click at [1007, 535] on input "F" at bounding box center [1001, 540] width 11 height 11
radio input "true"
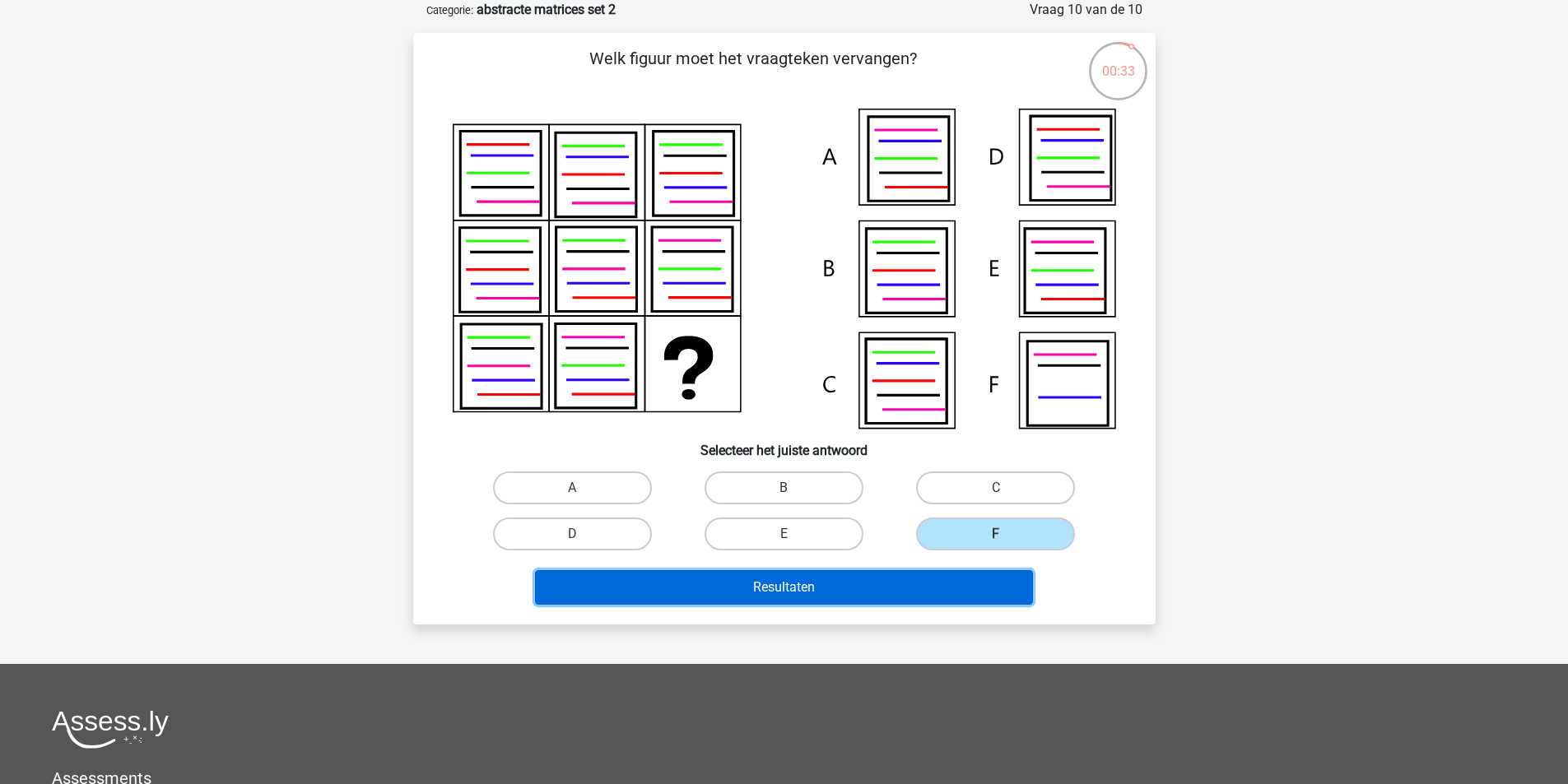
click at [890, 582] on button "Resultaten" at bounding box center [783, 588] width 498 height 35
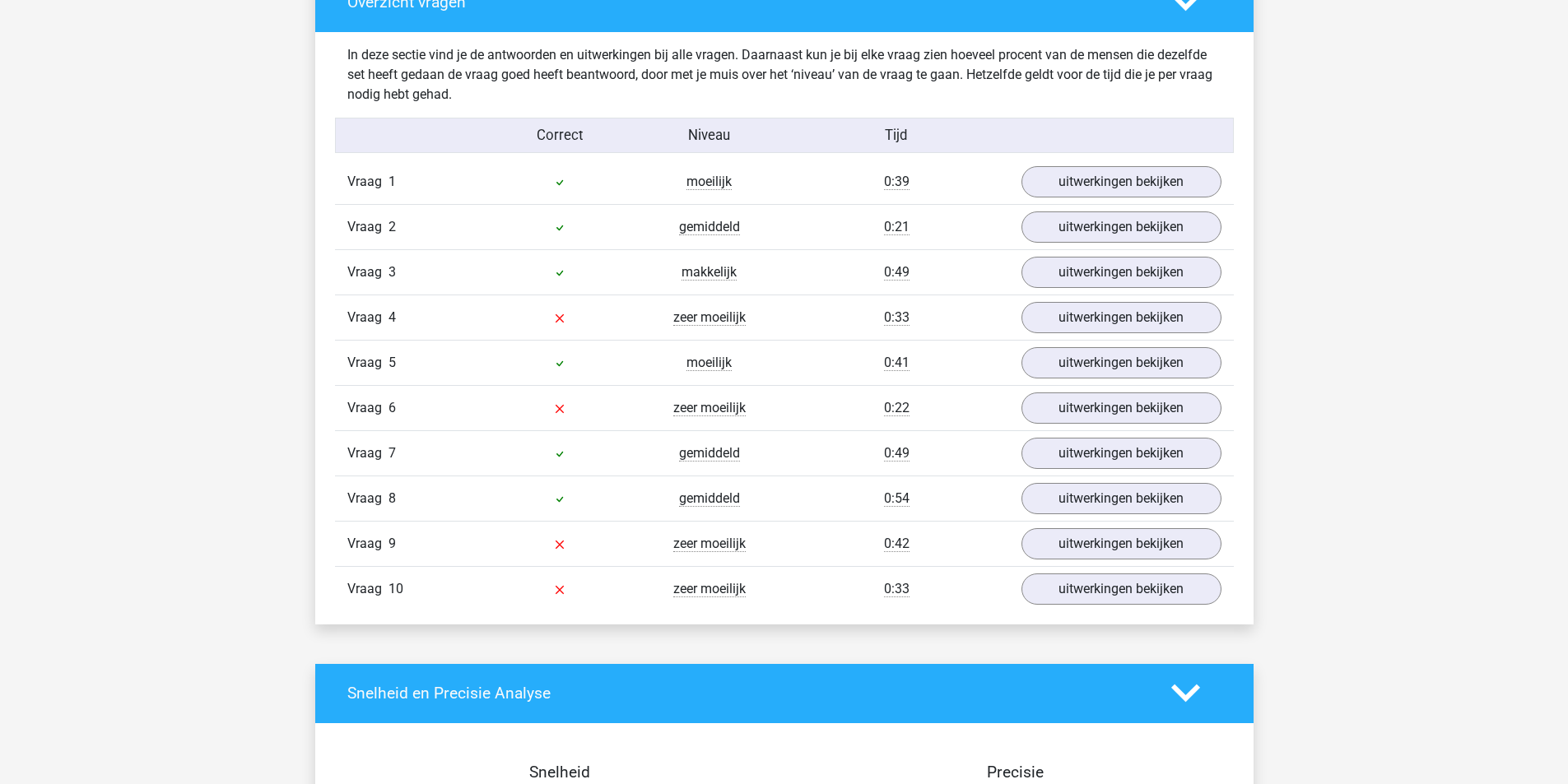
scroll to position [1317, 0]
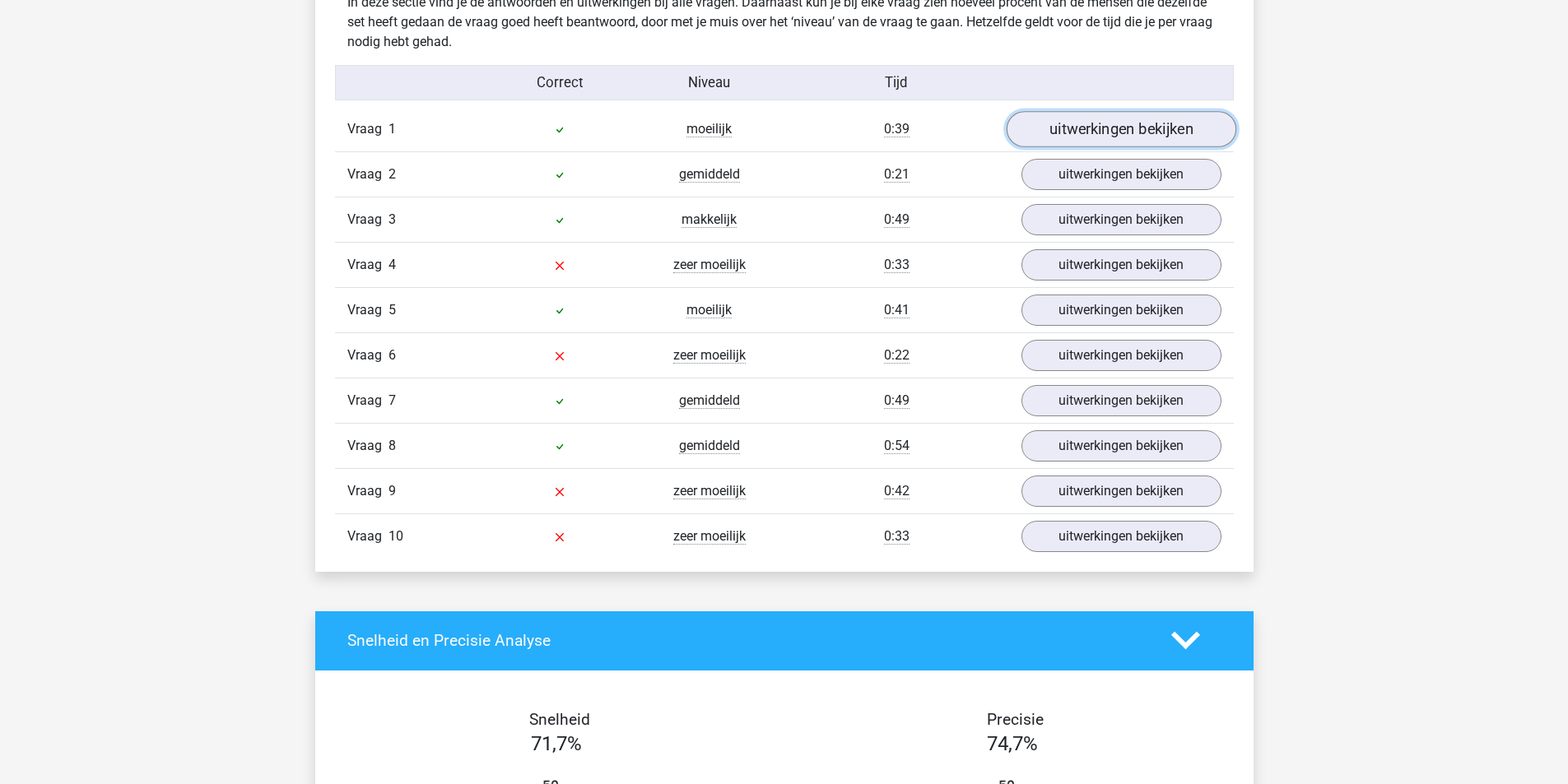
click at [1107, 129] on link "uitwerkingen bekijken" at bounding box center [1120, 130] width 229 height 37
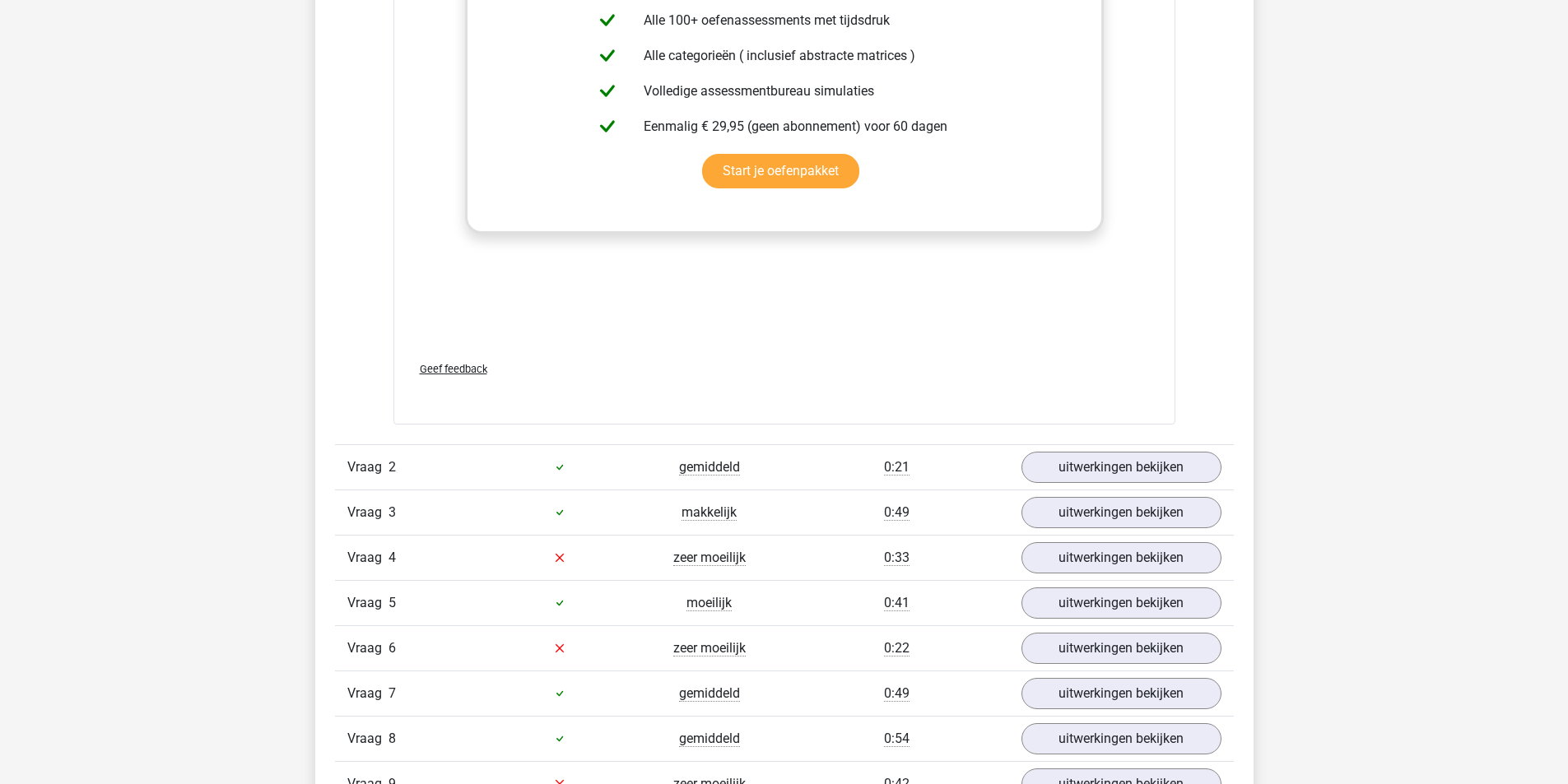
scroll to position [2222, 0]
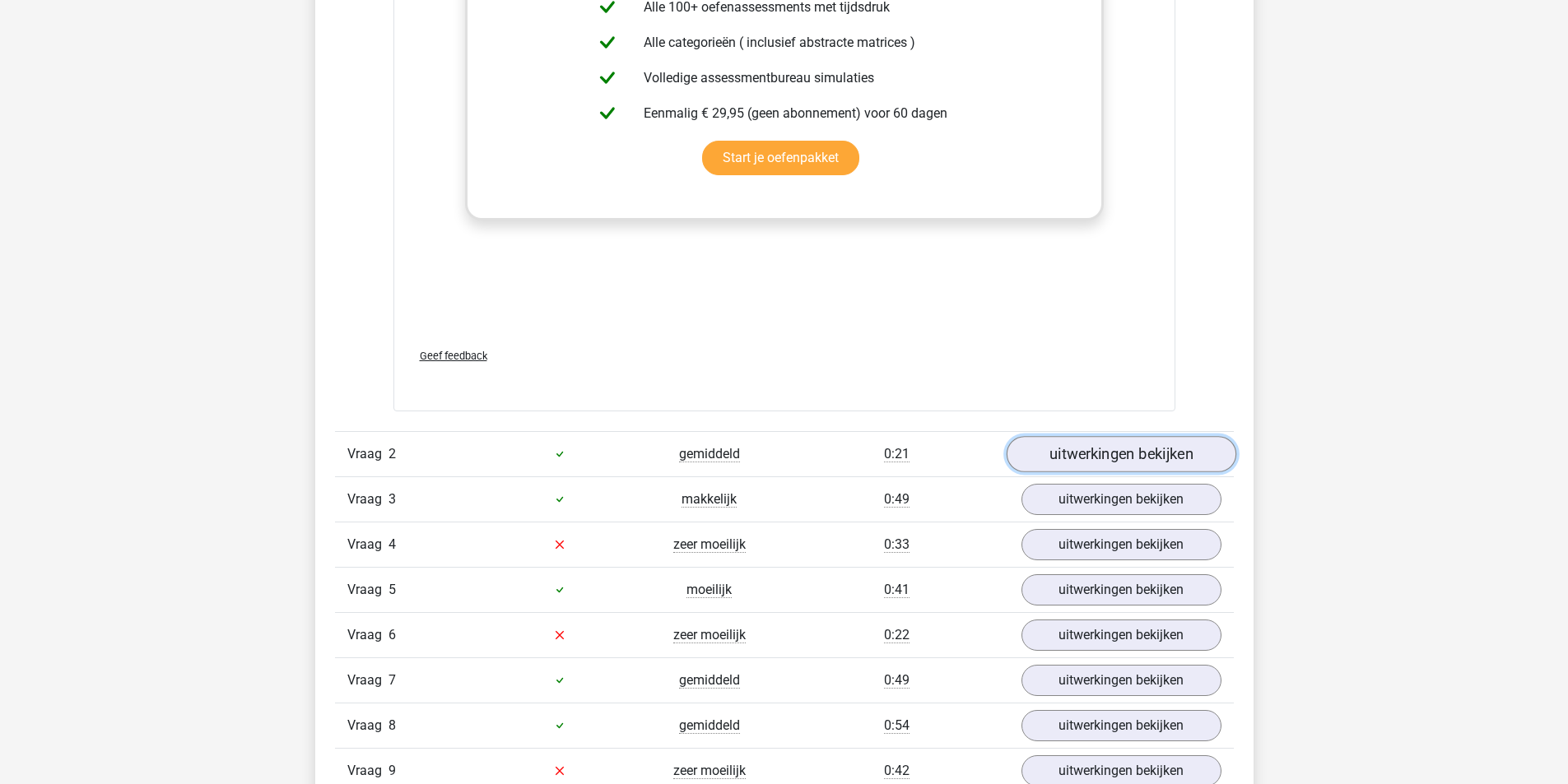
click at [1122, 455] on link "uitwerkingen bekijken" at bounding box center [1120, 454] width 229 height 37
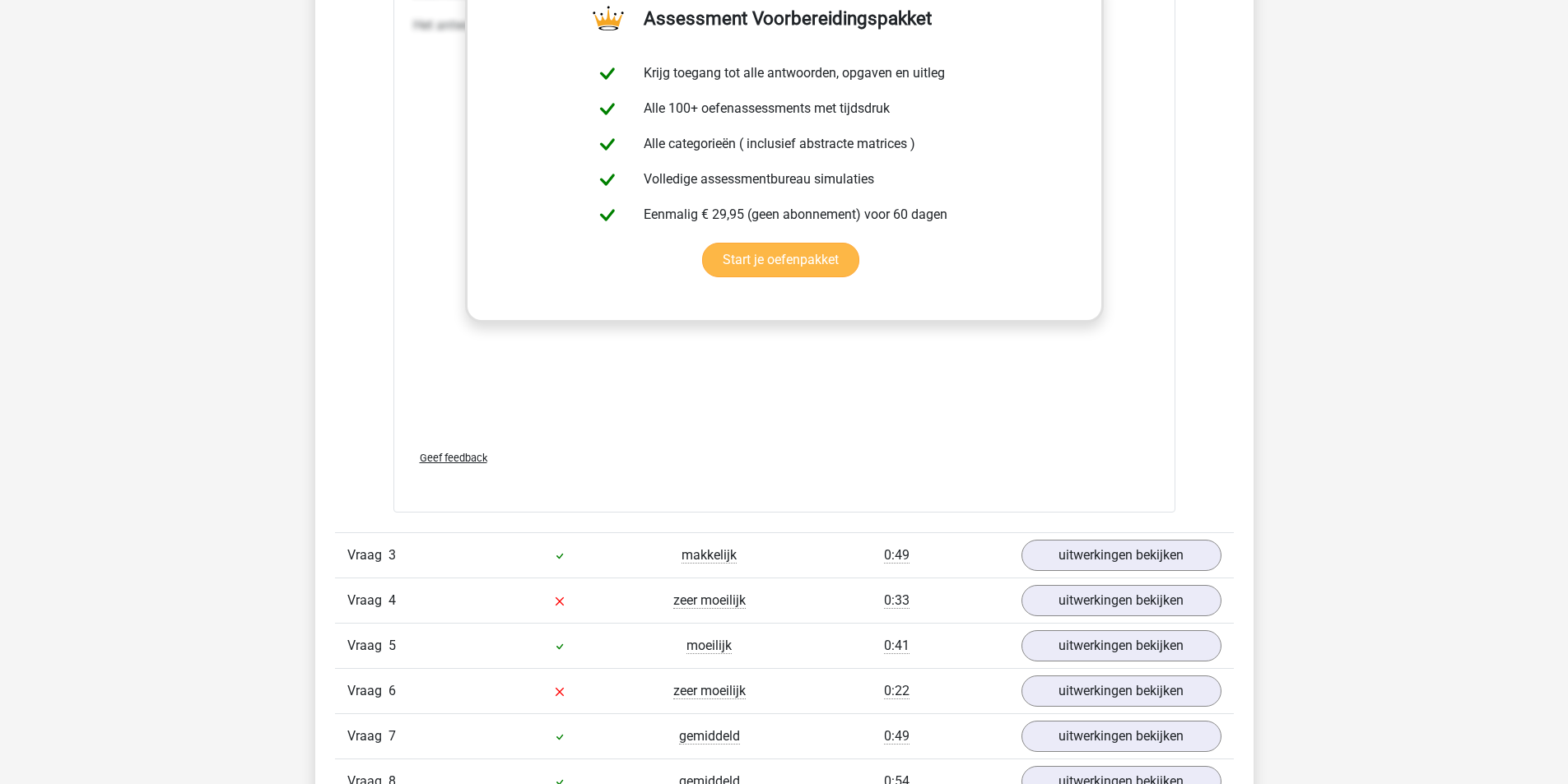
scroll to position [3374, 0]
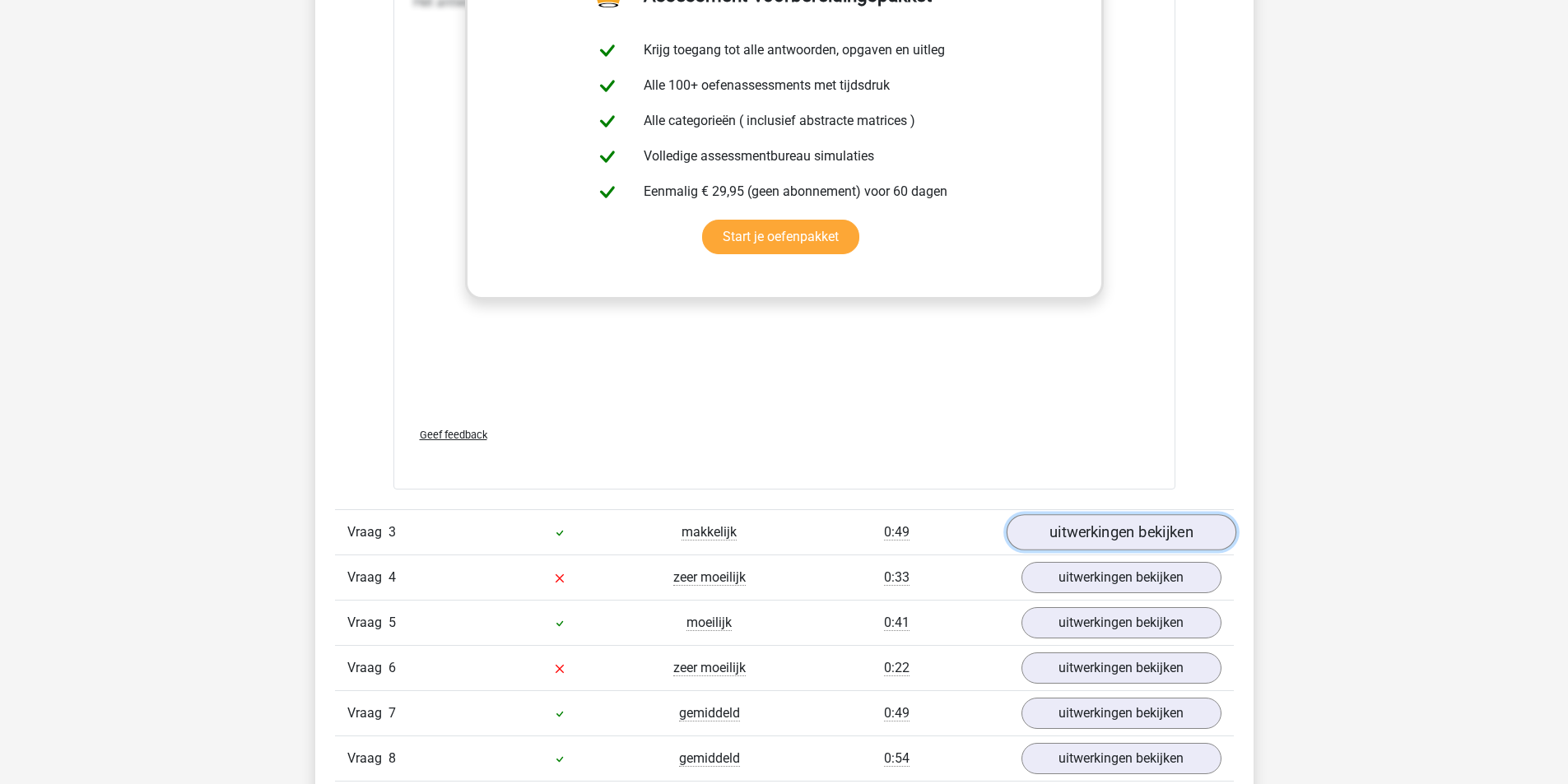
click at [1130, 530] on link "uitwerkingen bekijken" at bounding box center [1120, 533] width 229 height 37
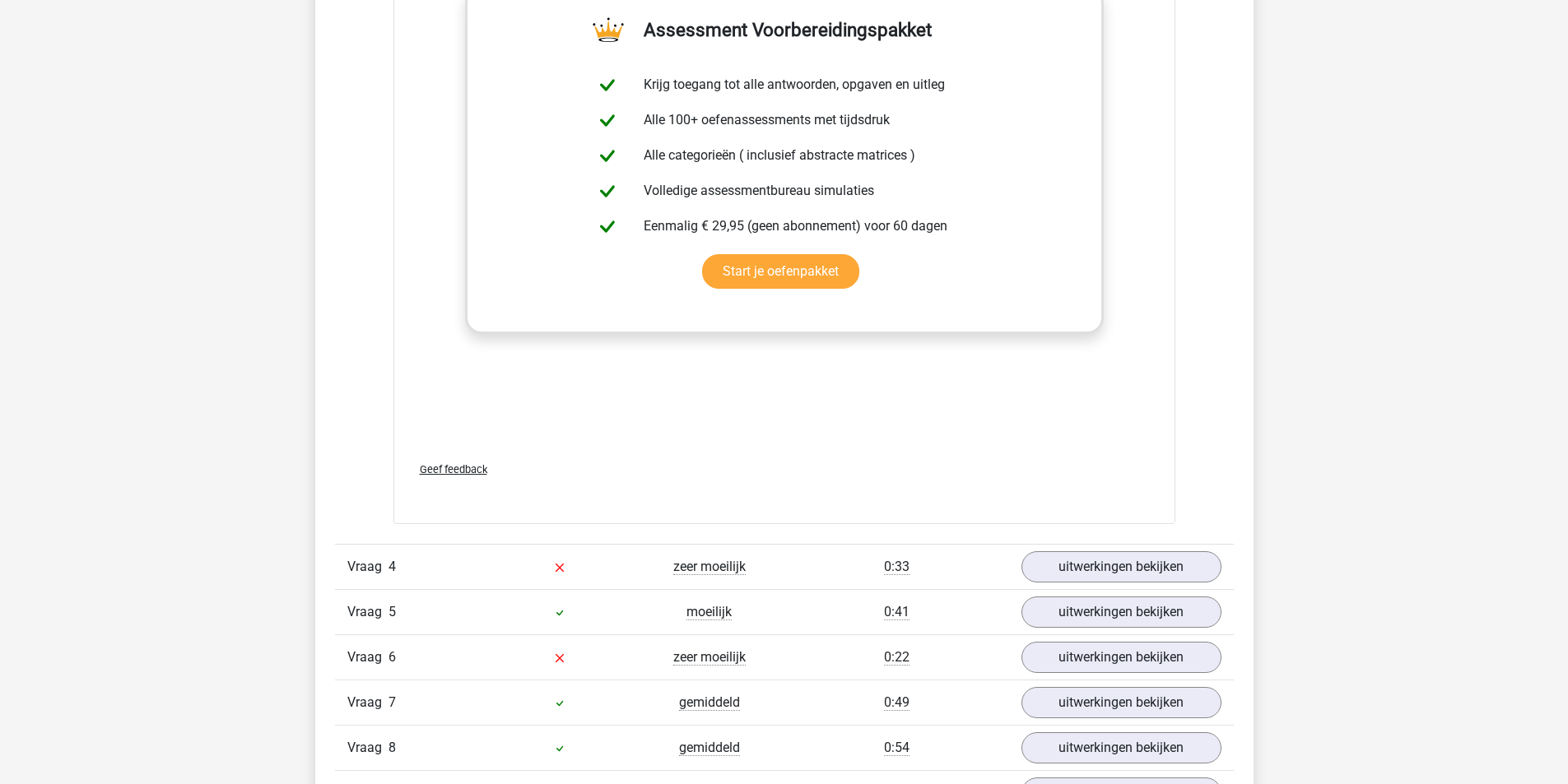
scroll to position [4691, 0]
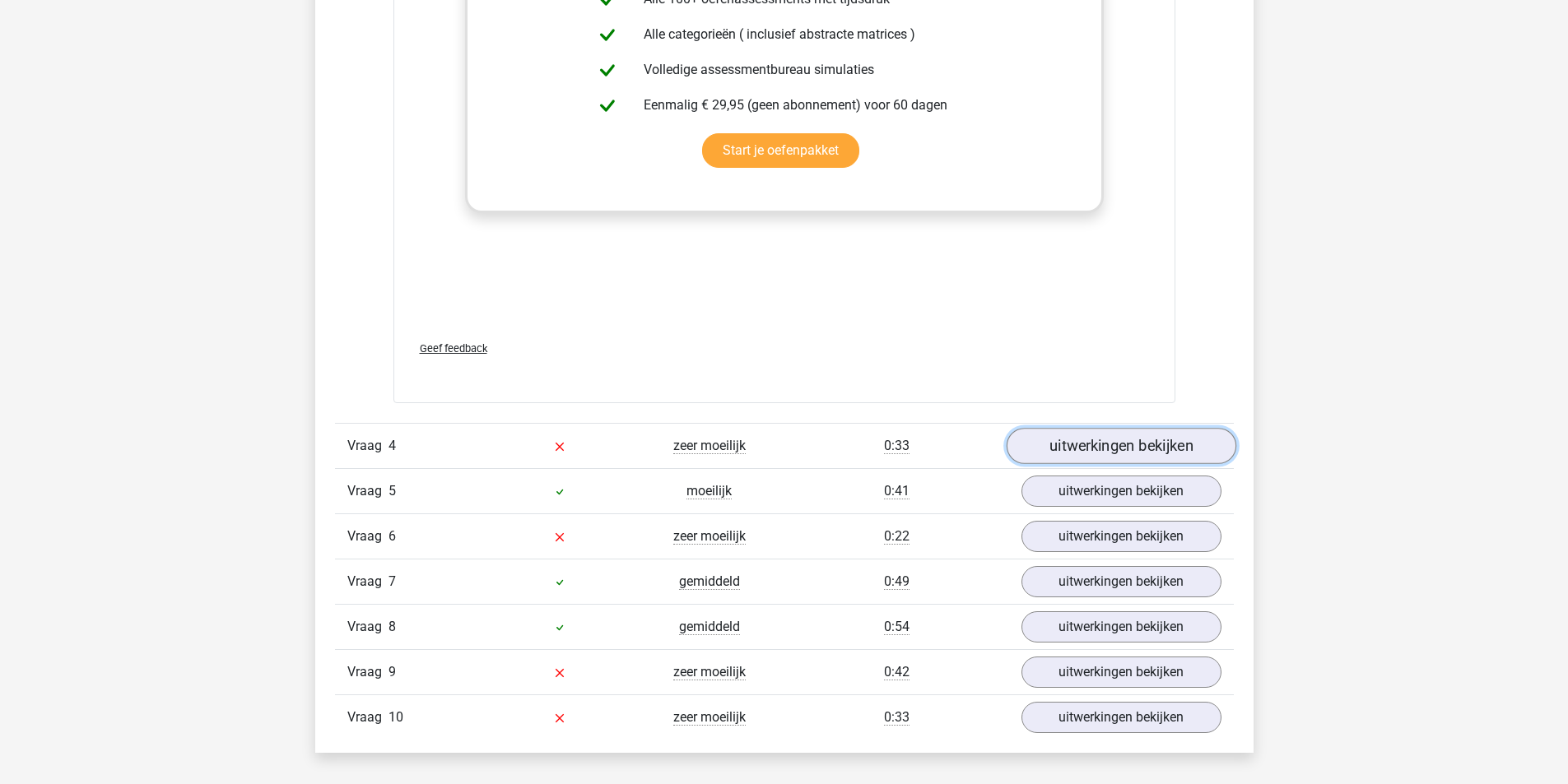
click at [1125, 448] on link "uitwerkingen bekijken" at bounding box center [1120, 446] width 229 height 37
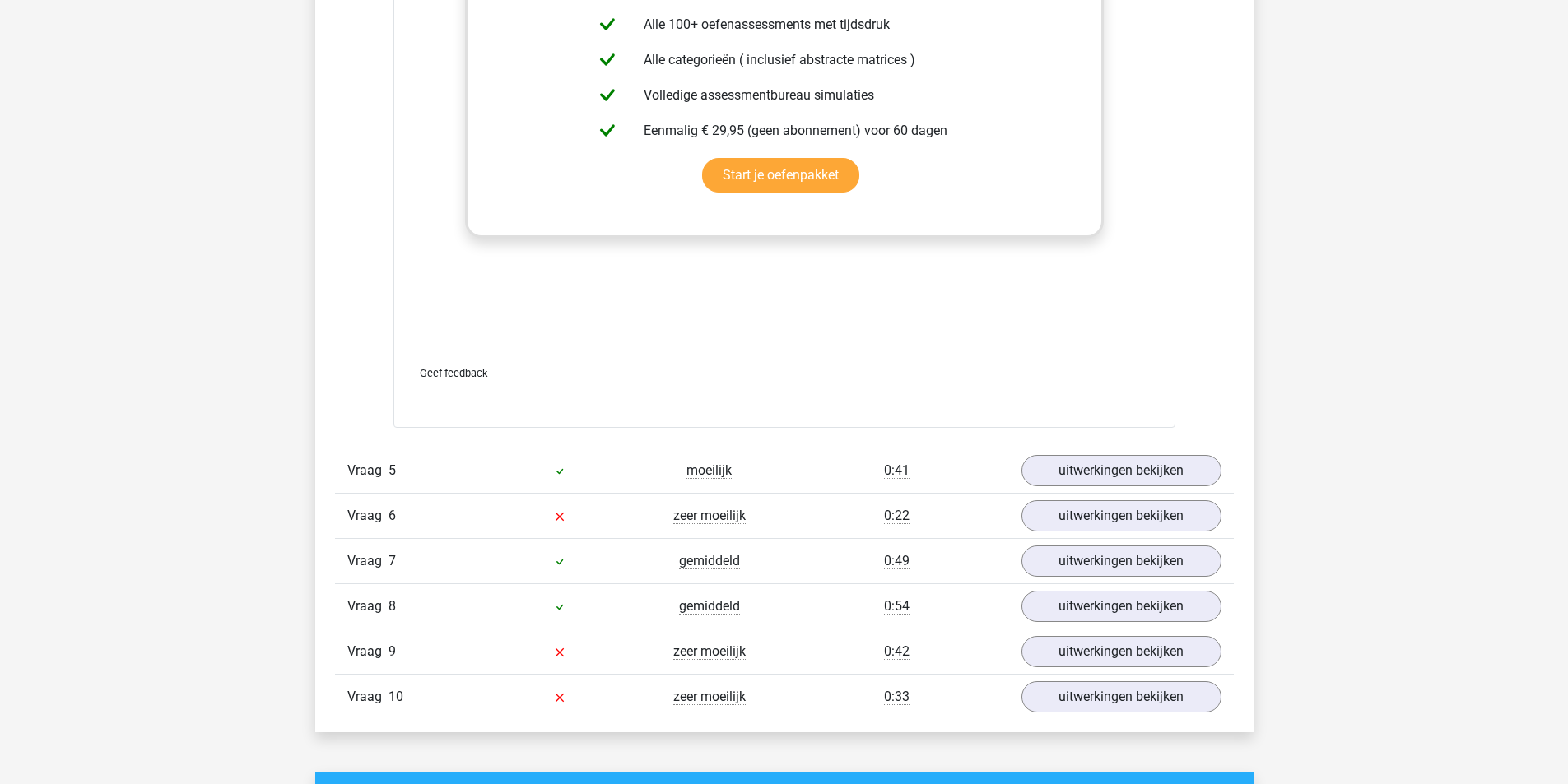
scroll to position [5926, 0]
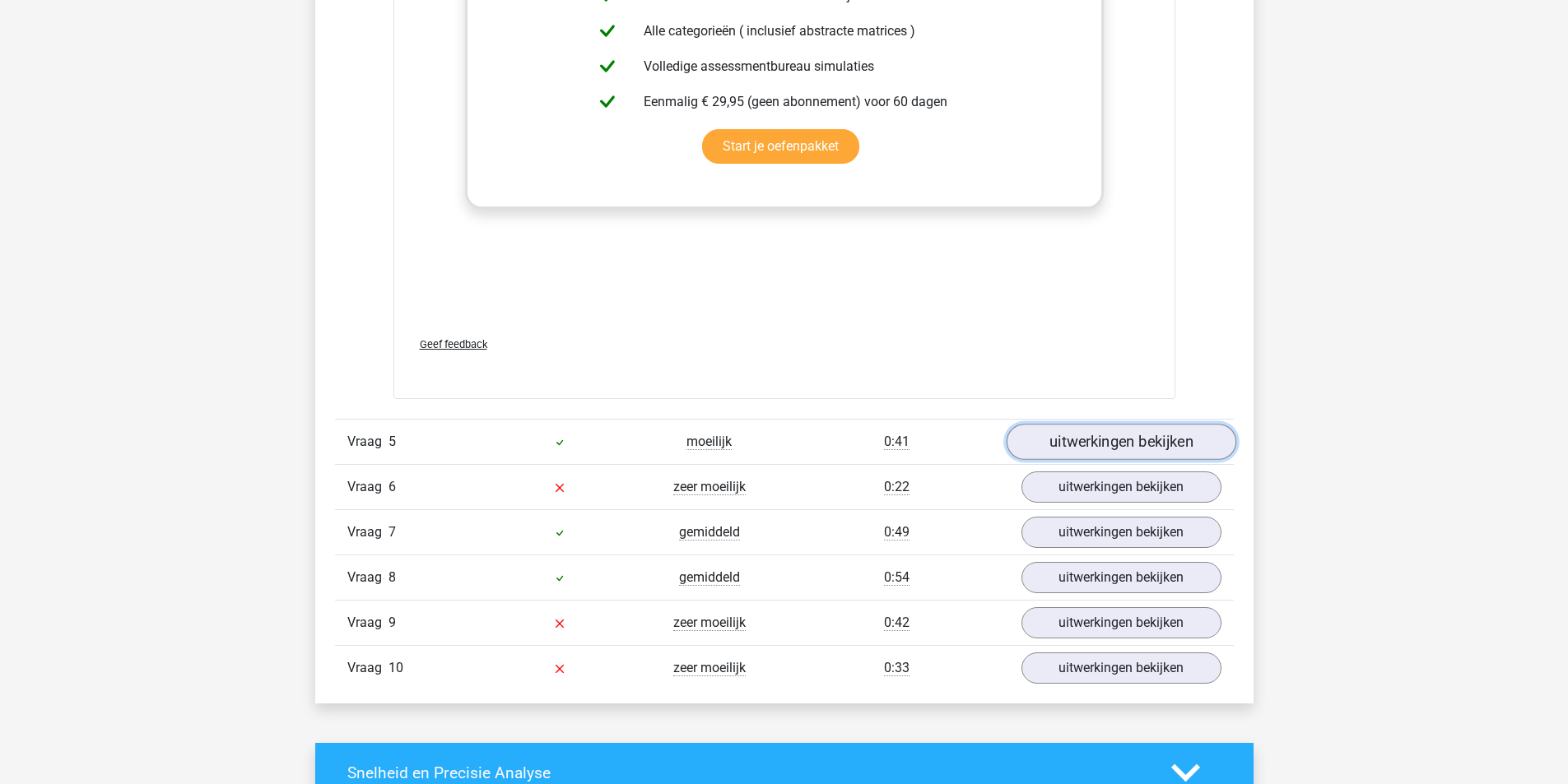
click at [1108, 450] on link "uitwerkingen bekijken" at bounding box center [1120, 443] width 229 height 37
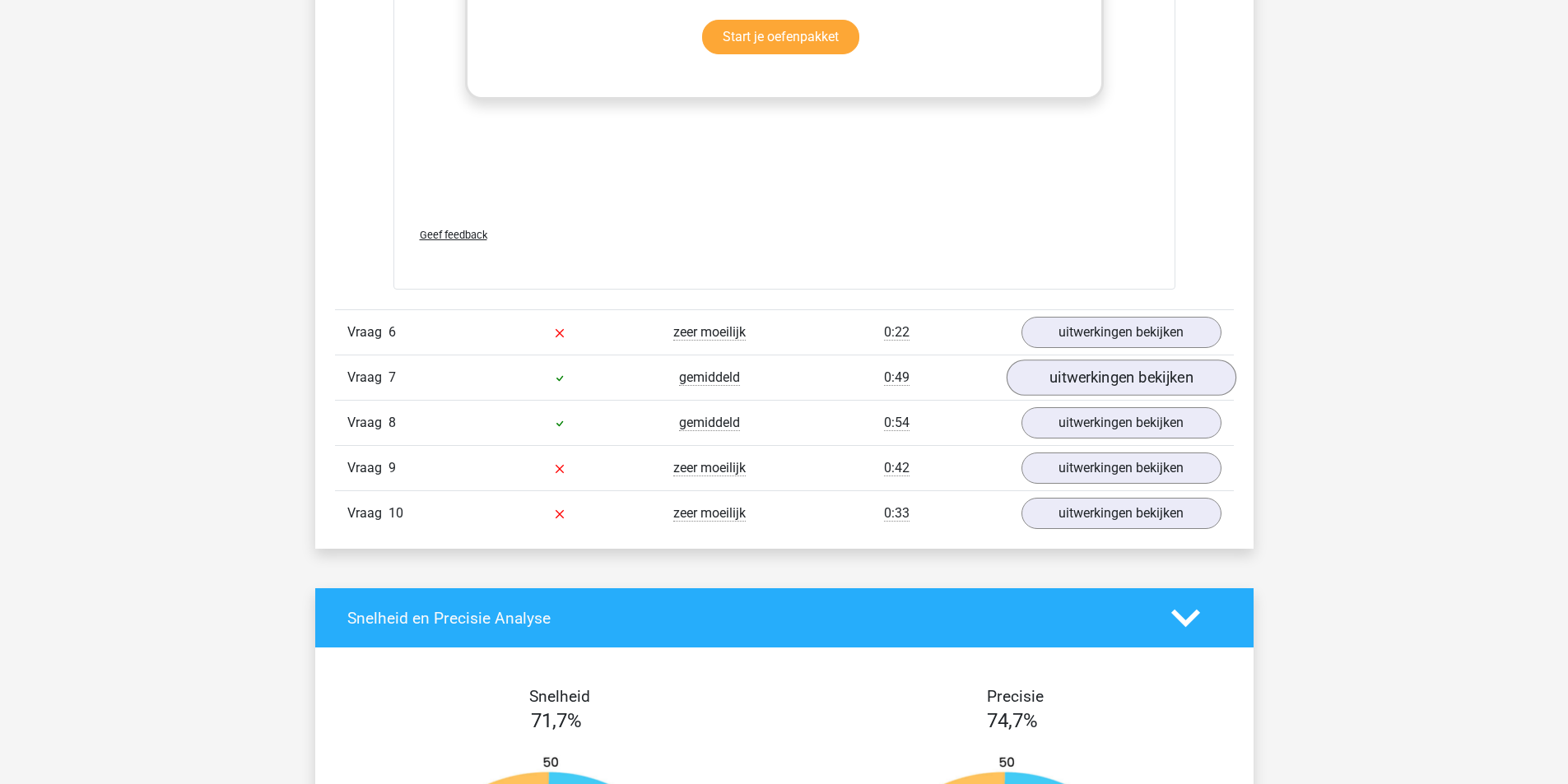
scroll to position [7325, 0]
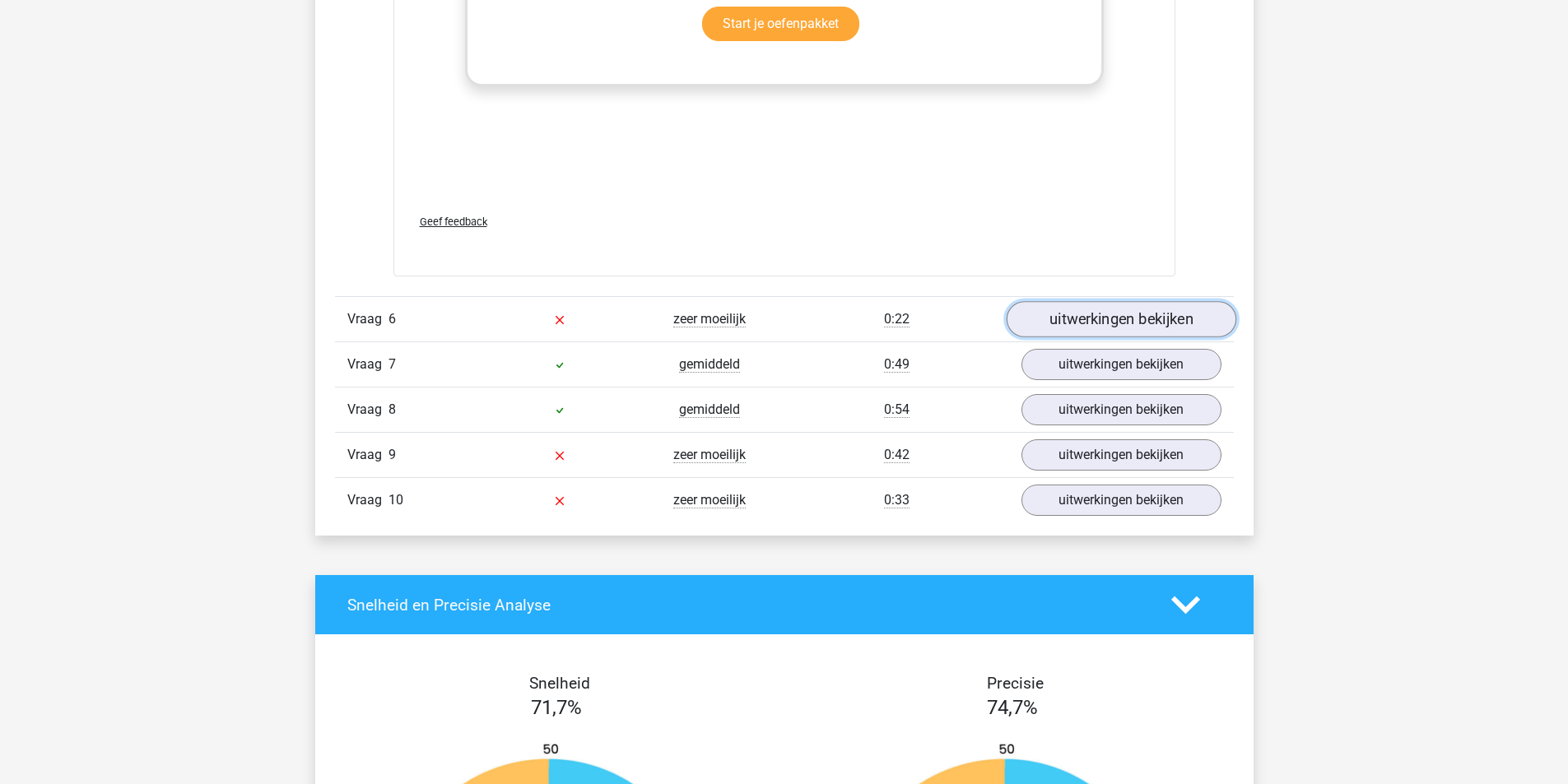
click at [1118, 320] on link "uitwerkingen bekijken" at bounding box center [1120, 321] width 229 height 37
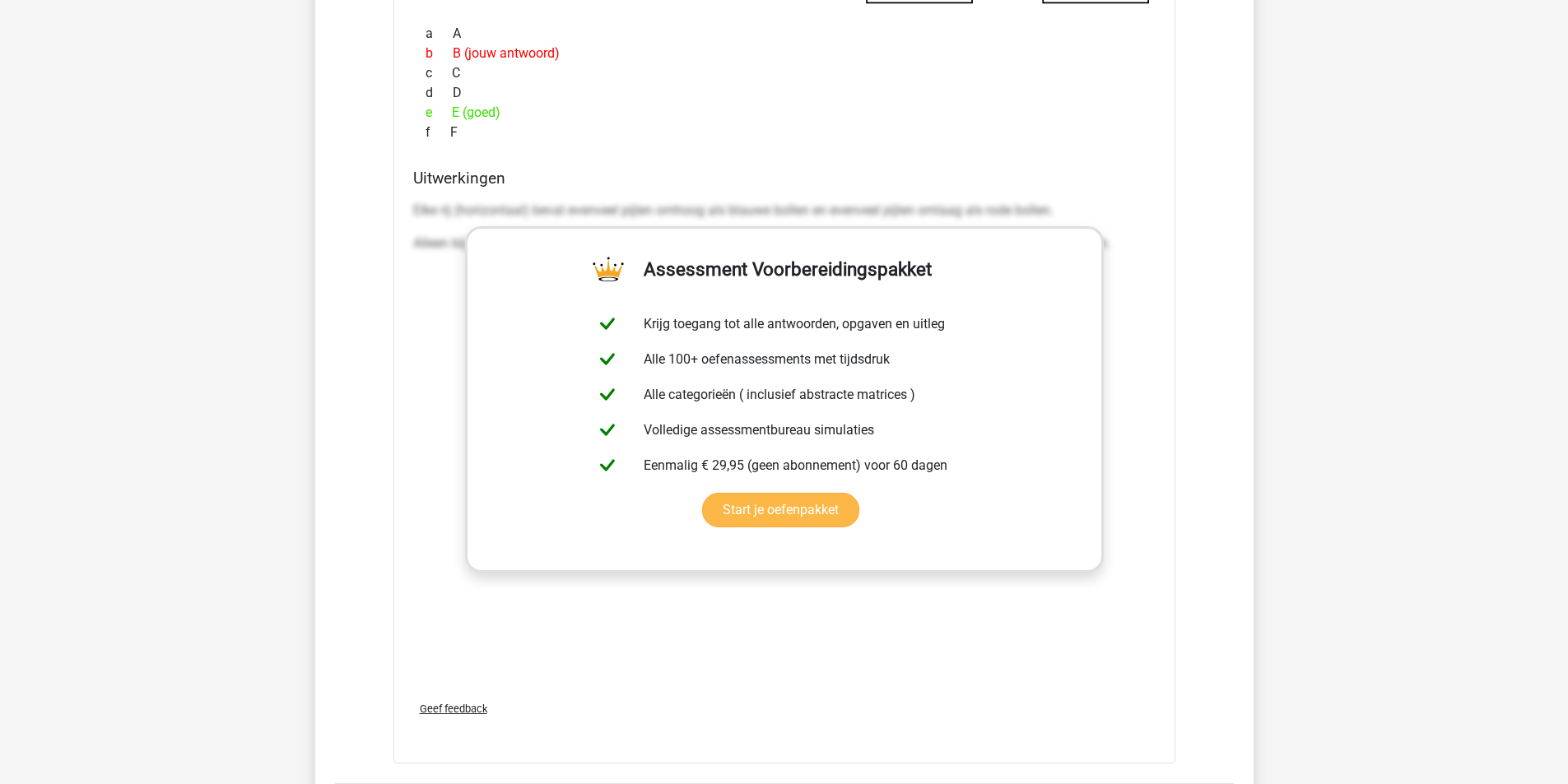
scroll to position [8395, 0]
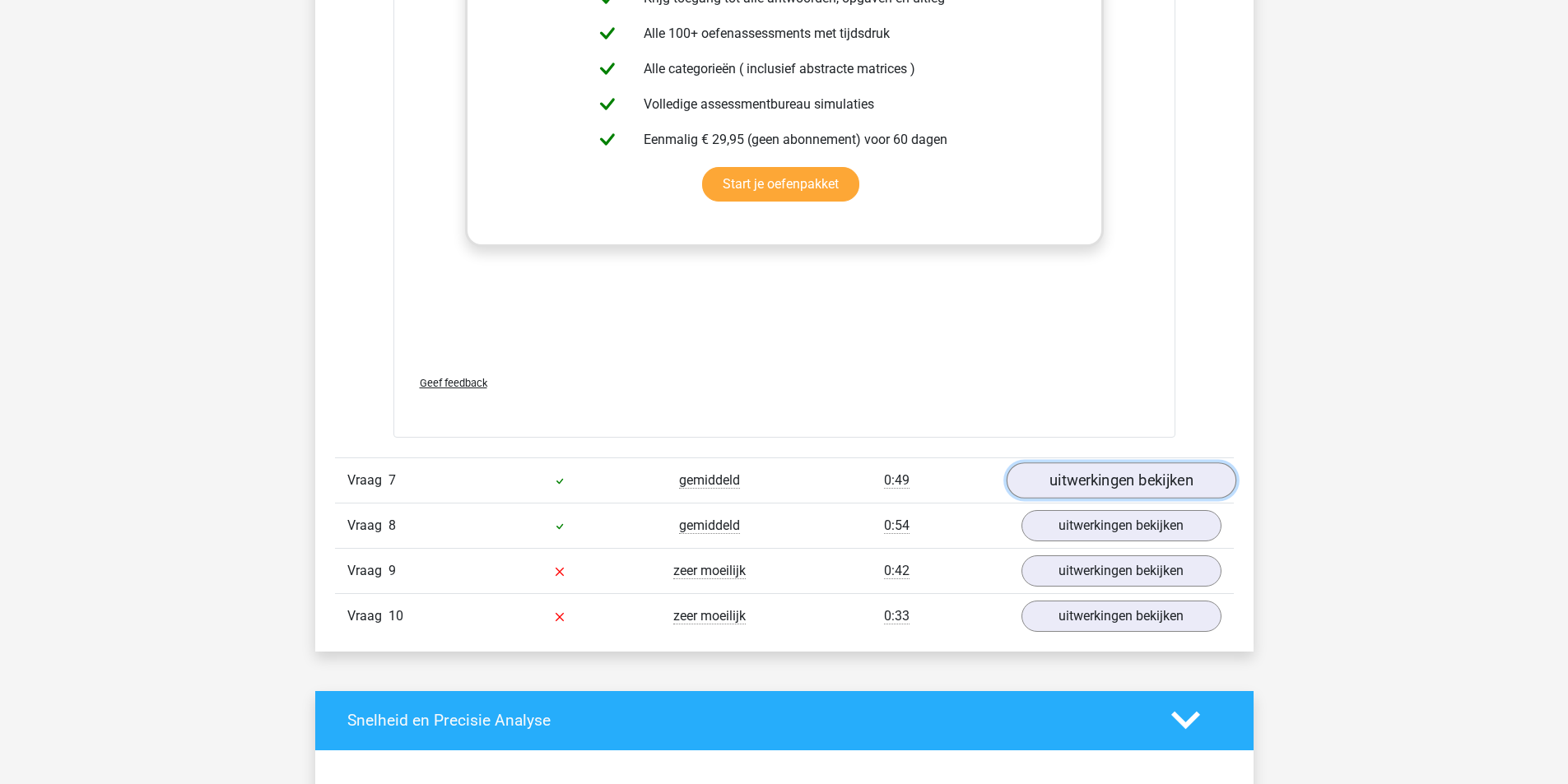
click at [1132, 477] on link "uitwerkingen bekijken" at bounding box center [1120, 481] width 229 height 37
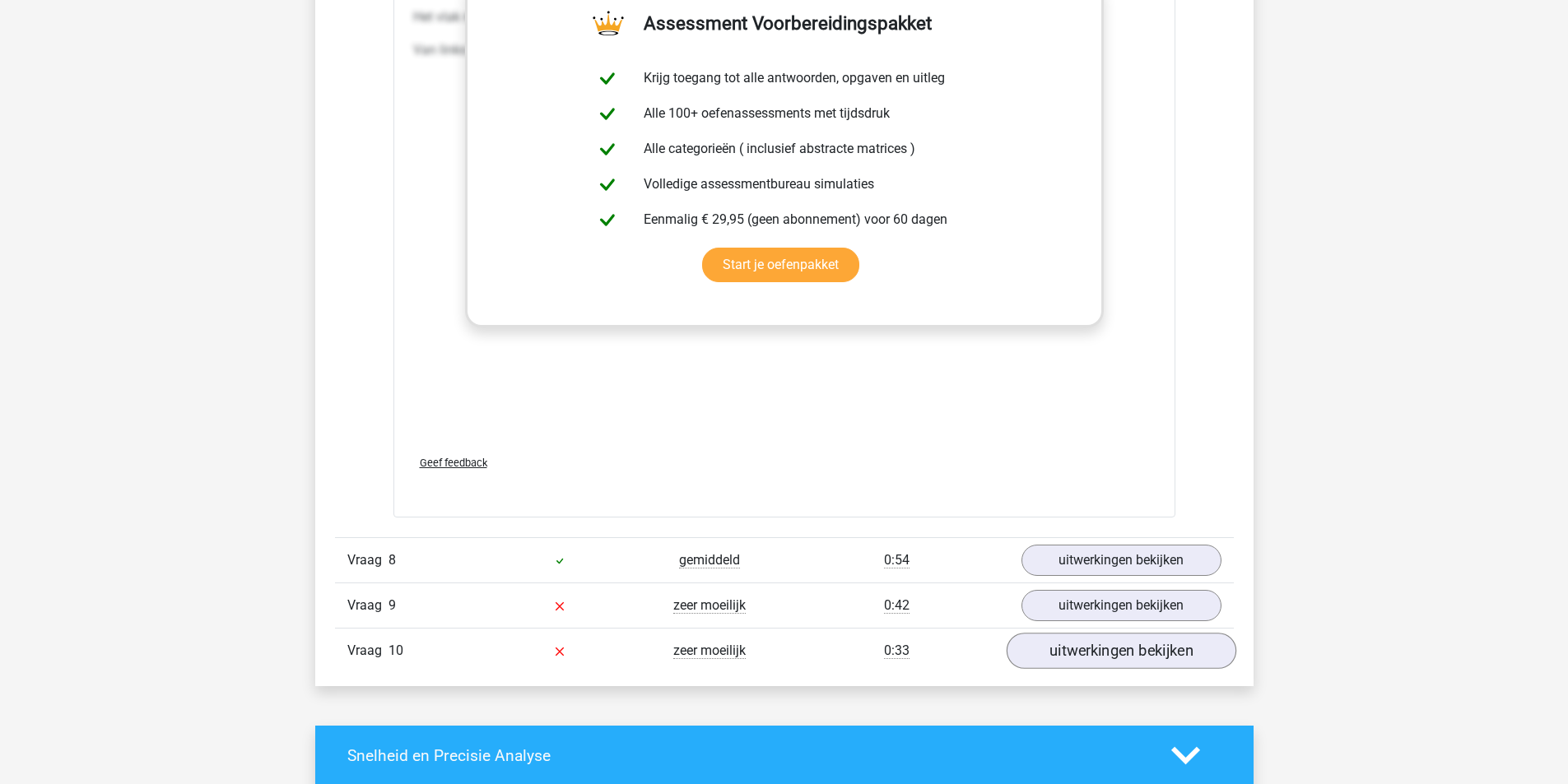
scroll to position [9794, 0]
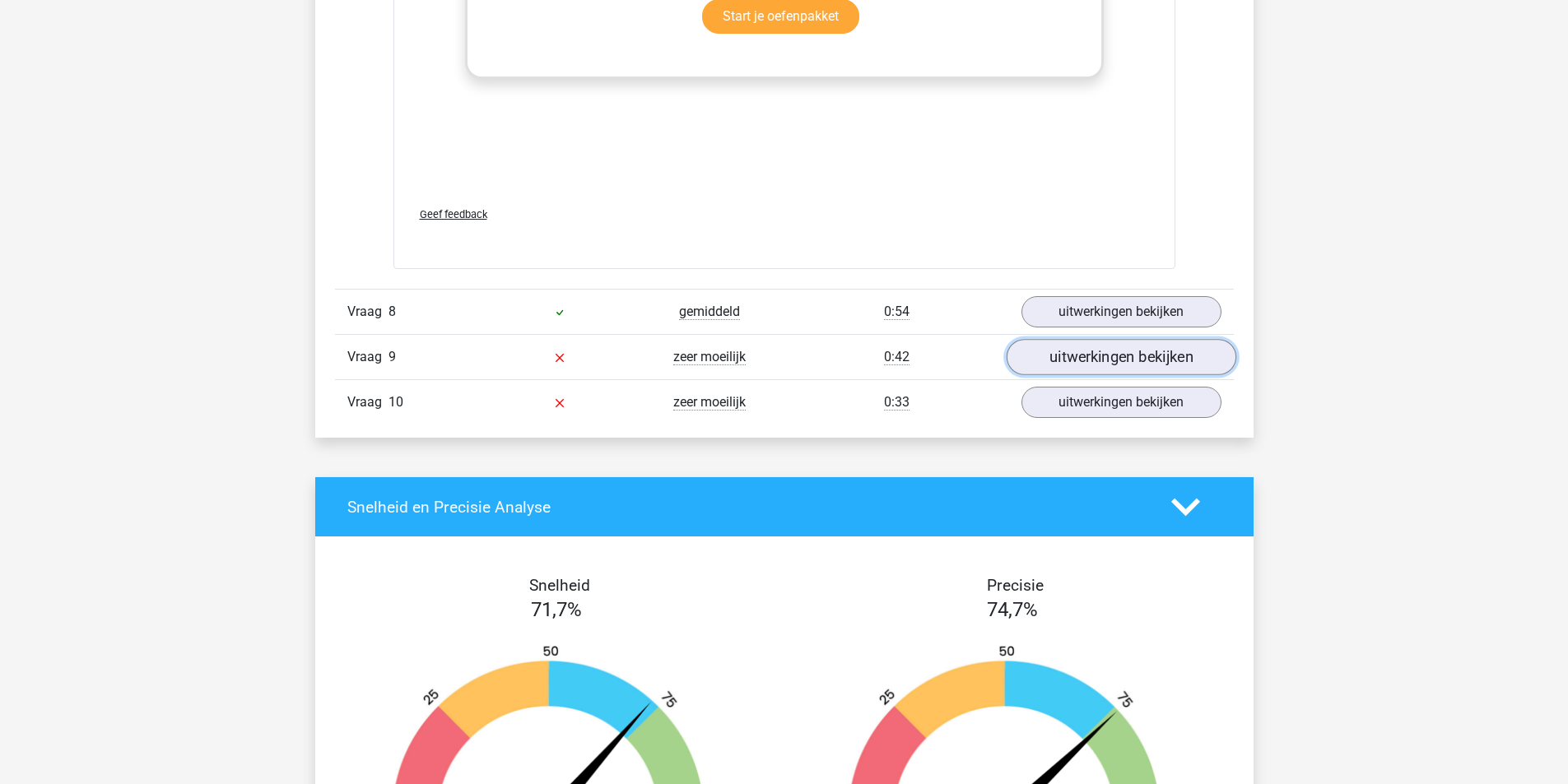
click at [1099, 364] on link "uitwerkingen bekijken" at bounding box center [1120, 357] width 229 height 37
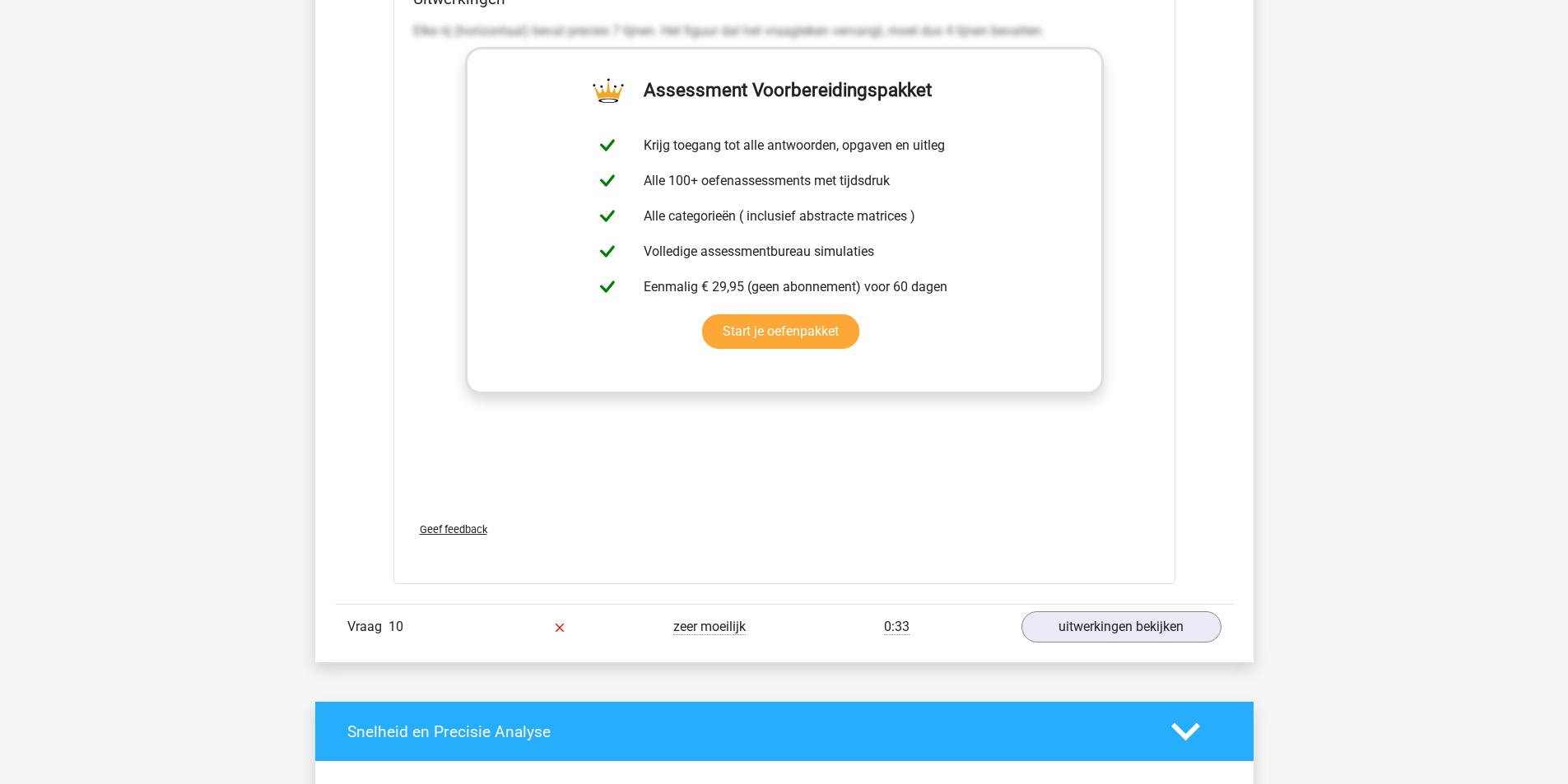
scroll to position [10781, 0]
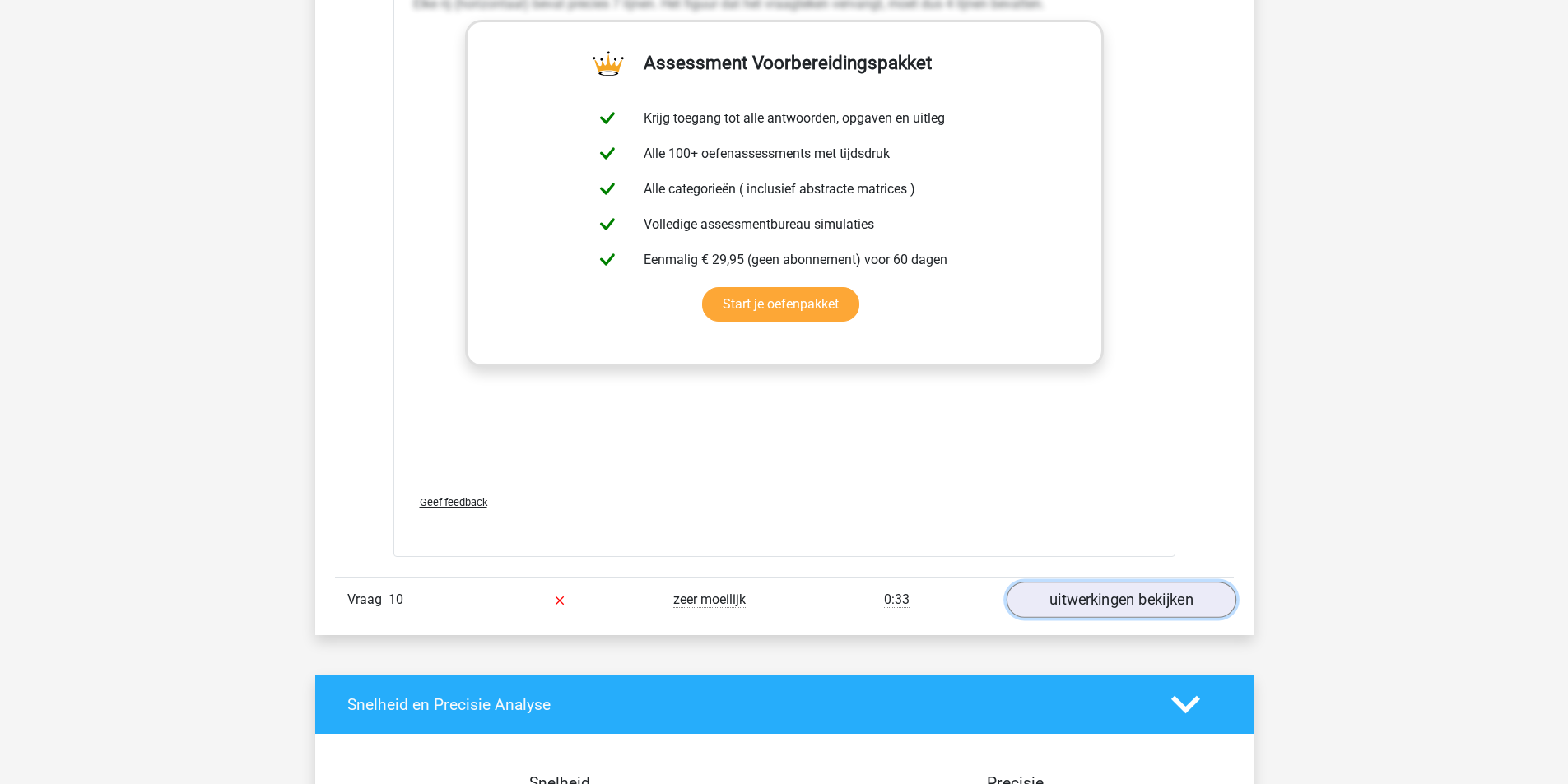
click at [1120, 599] on link "uitwerkingen bekijken" at bounding box center [1120, 601] width 229 height 37
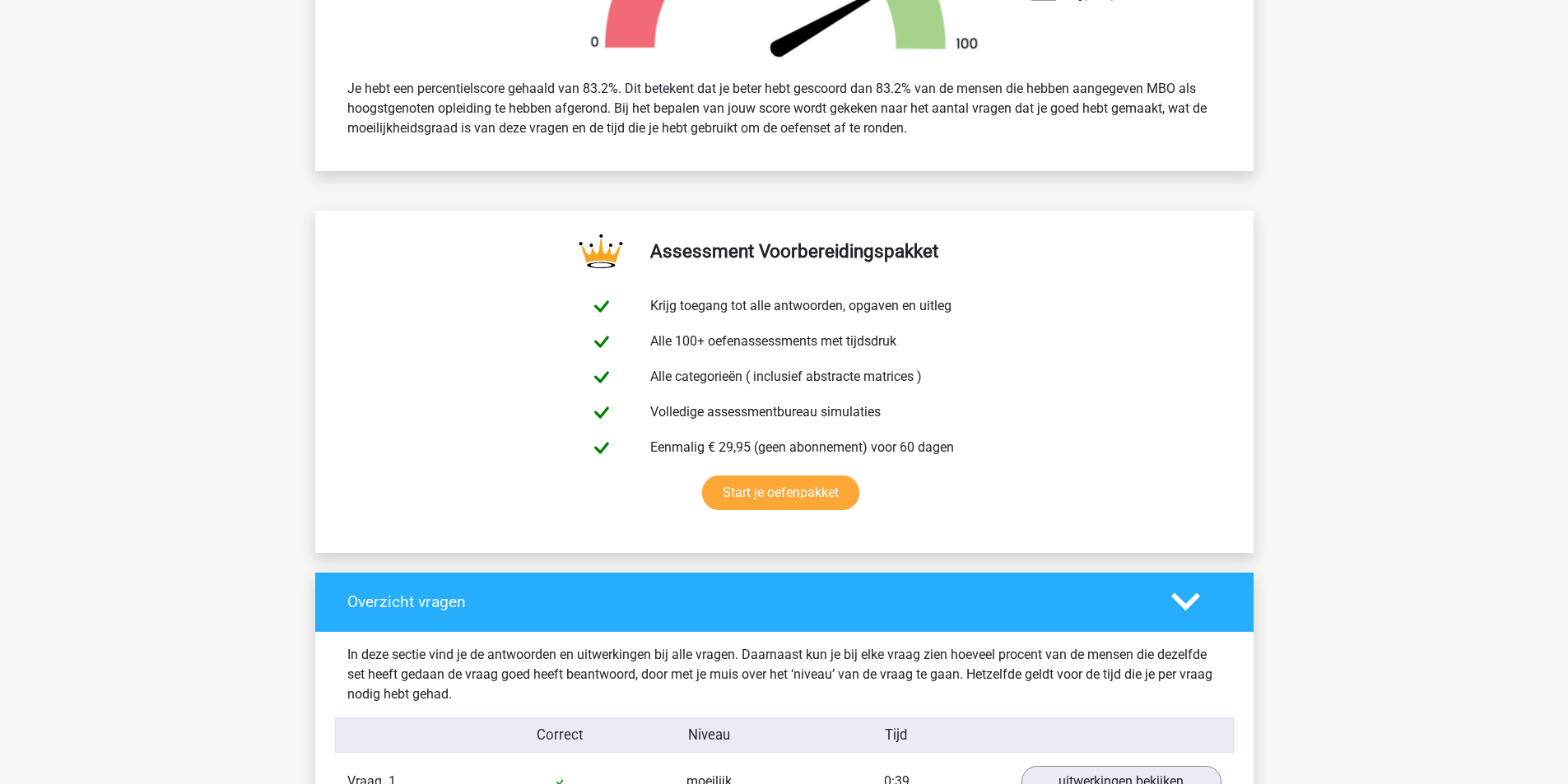
scroll to position [0, 0]
